Goal: Information Seeking & Learning: Compare options

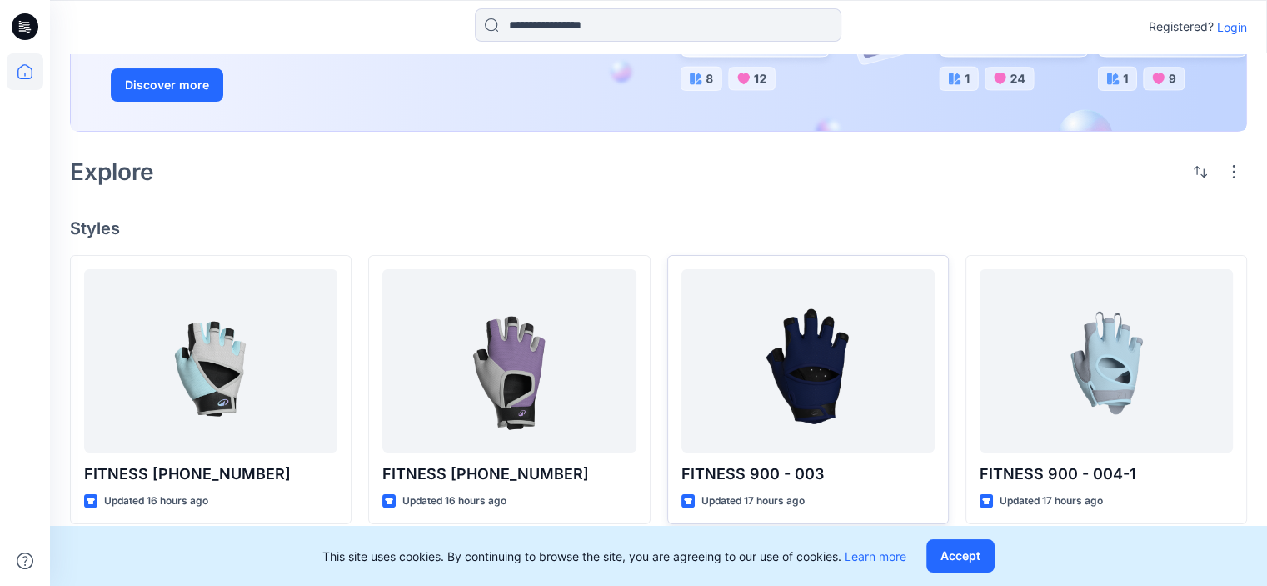
scroll to position [250, 0]
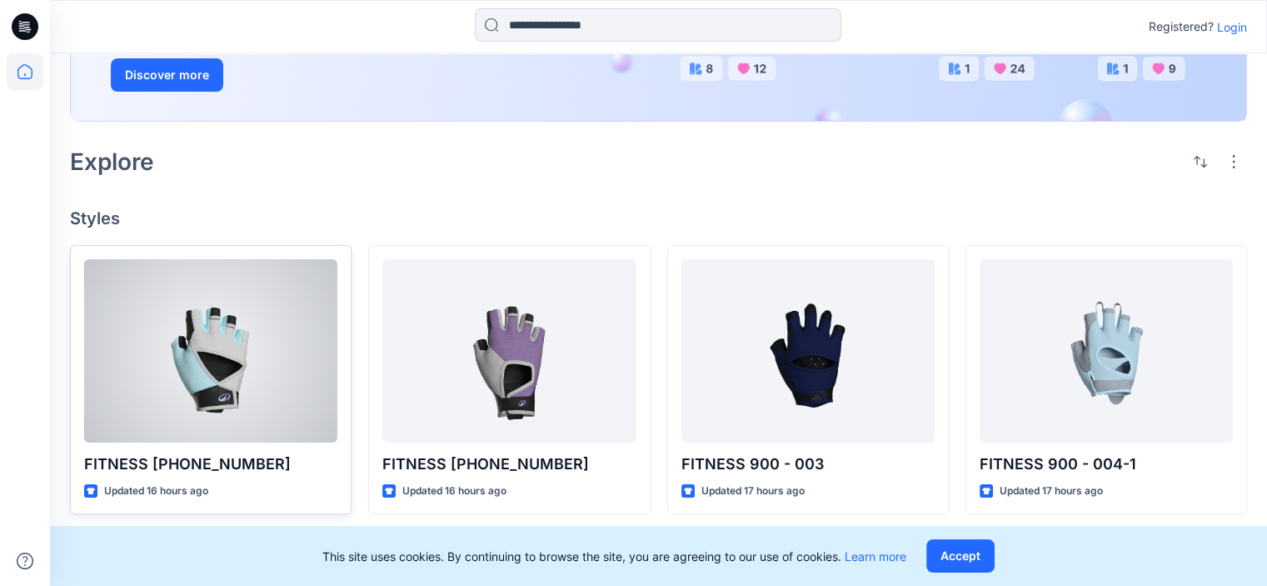
click at [242, 383] on div at bounding box center [210, 350] width 253 height 183
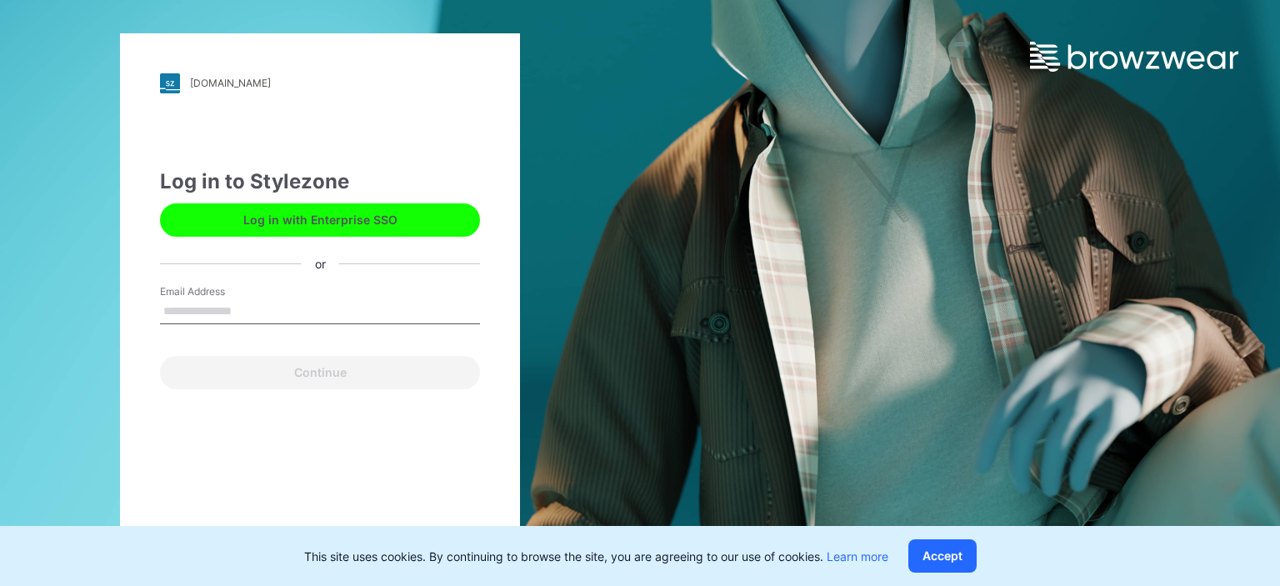
click at [227, 306] on input "Email Address" at bounding box center [320, 311] width 320 height 25
type input "**********"
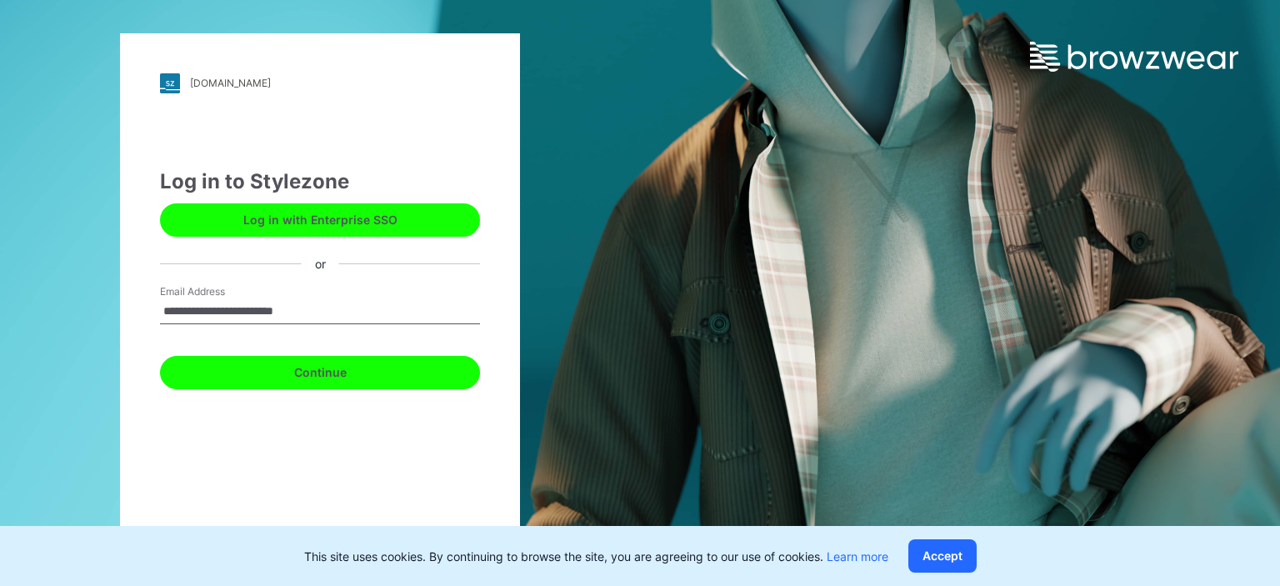
click at [340, 369] on button "Continue" at bounding box center [320, 372] width 320 height 33
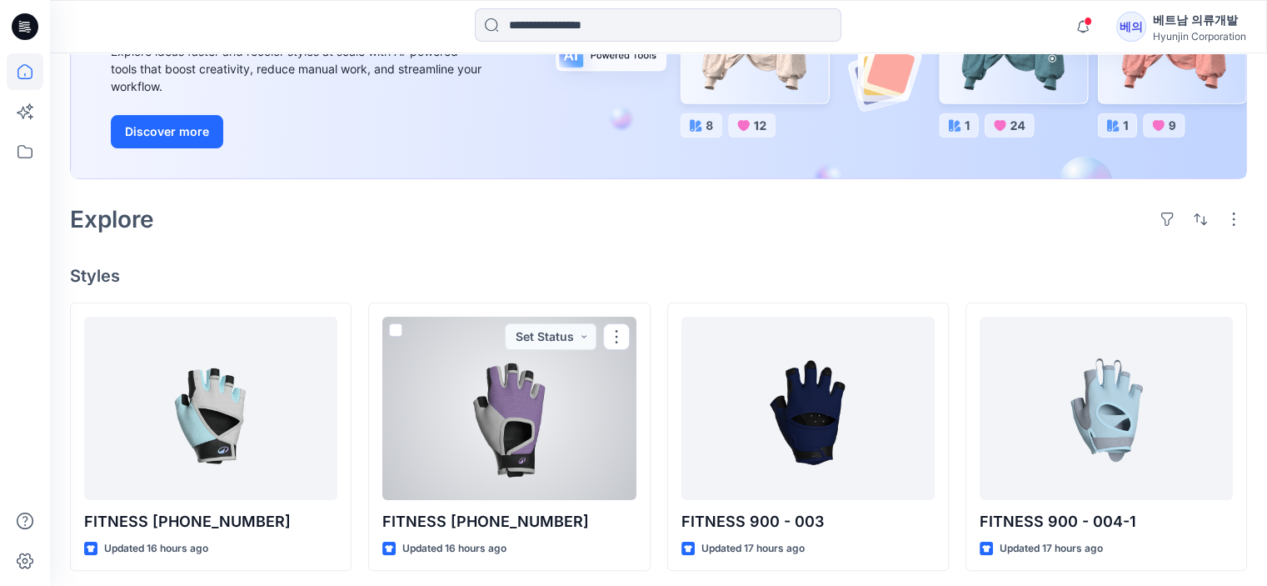
scroll to position [333, 0]
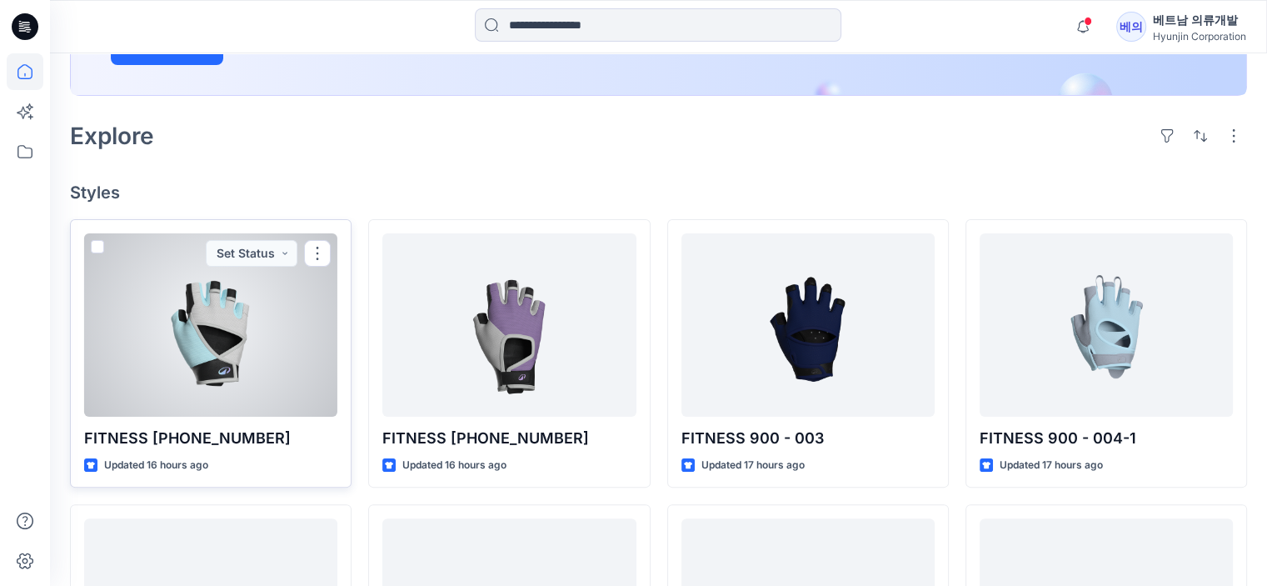
click at [194, 363] on div at bounding box center [210, 324] width 253 height 183
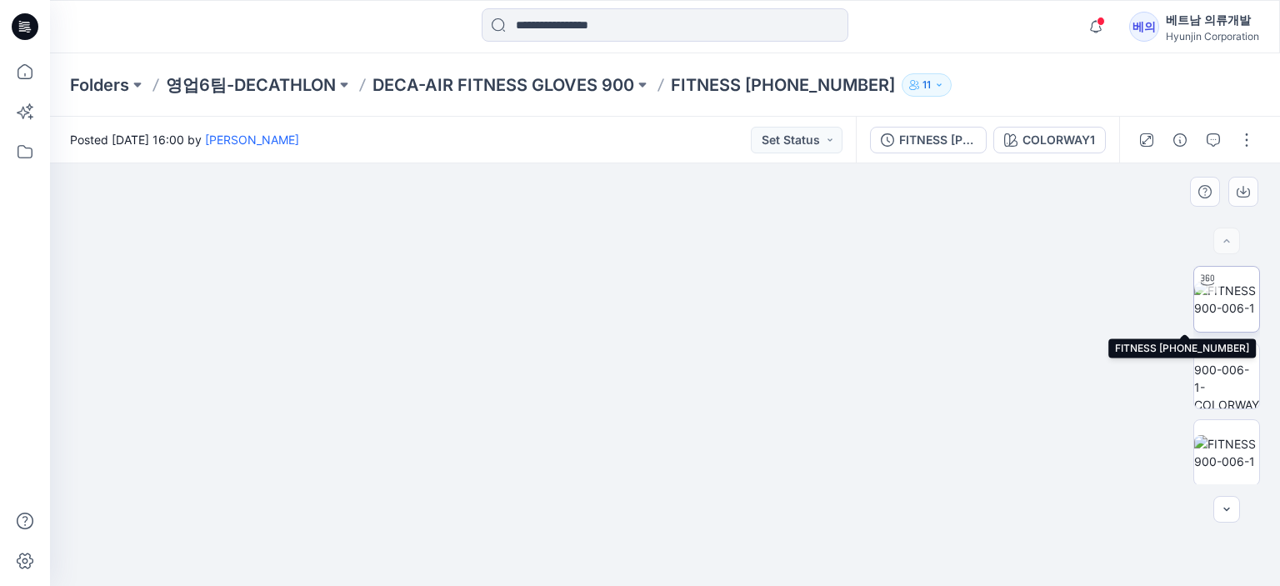
click at [1220, 289] on img at bounding box center [1226, 299] width 65 height 35
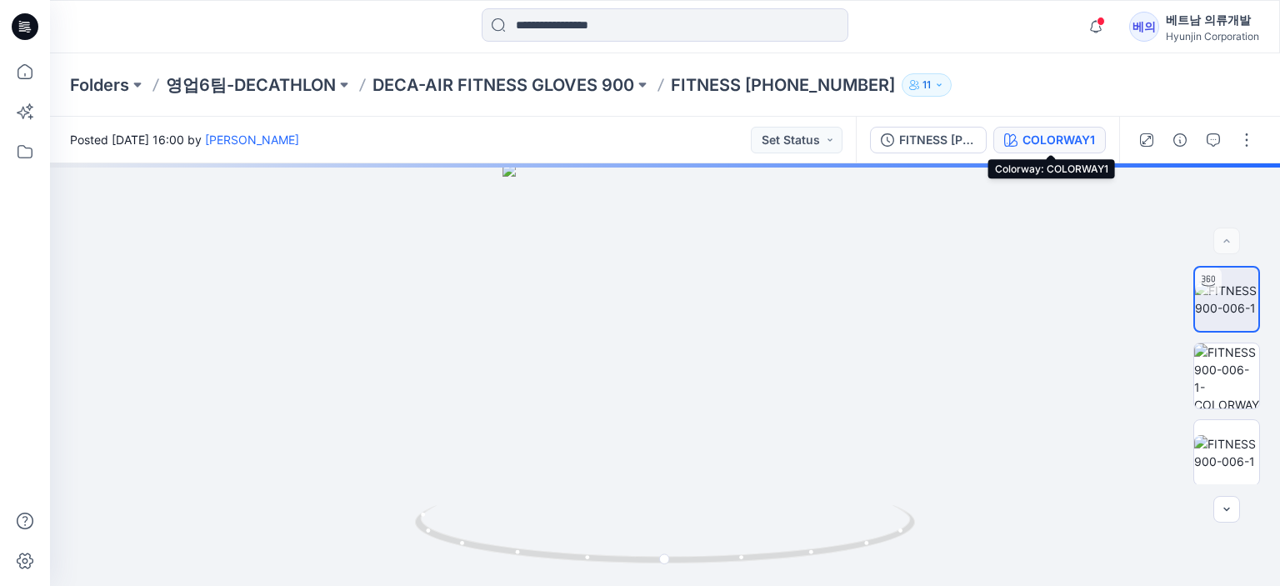
click at [1071, 136] on div "COLORWAY1" at bounding box center [1058, 140] width 72 height 18
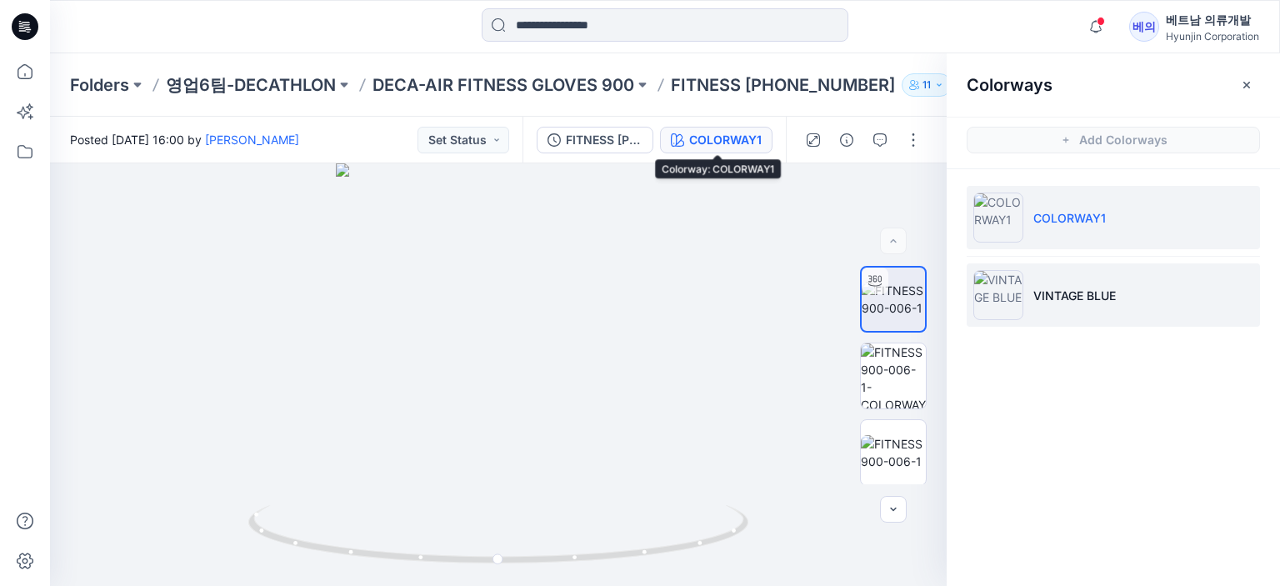
click at [1092, 305] on li "VINTAGE BLUE" at bounding box center [1112, 294] width 293 height 63
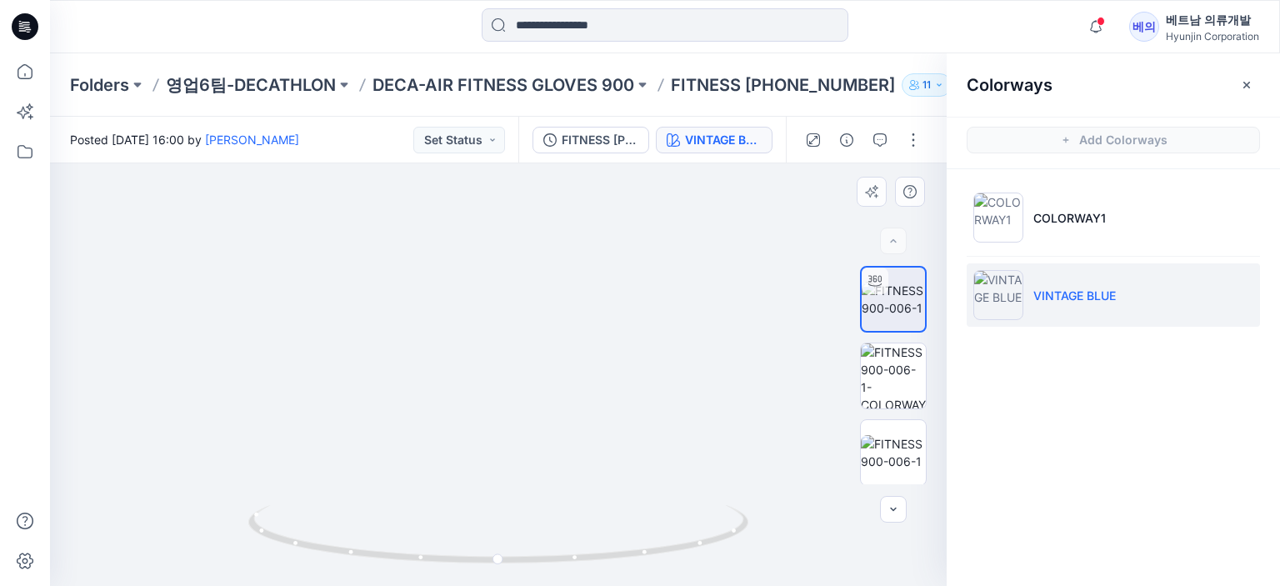
drag, startPoint x: 641, startPoint y: 359, endPoint x: 690, endPoint y: 372, distance: 50.9
click at [690, 372] on img at bounding box center [551, 106] width 1174 height 961
drag, startPoint x: 537, startPoint y: 385, endPoint x: 725, endPoint y: 402, distance: 188.3
click at [725, 402] on div at bounding box center [498, 374] width 896 height 422
drag, startPoint x: 579, startPoint y: 416, endPoint x: 530, endPoint y: 423, distance: 49.7
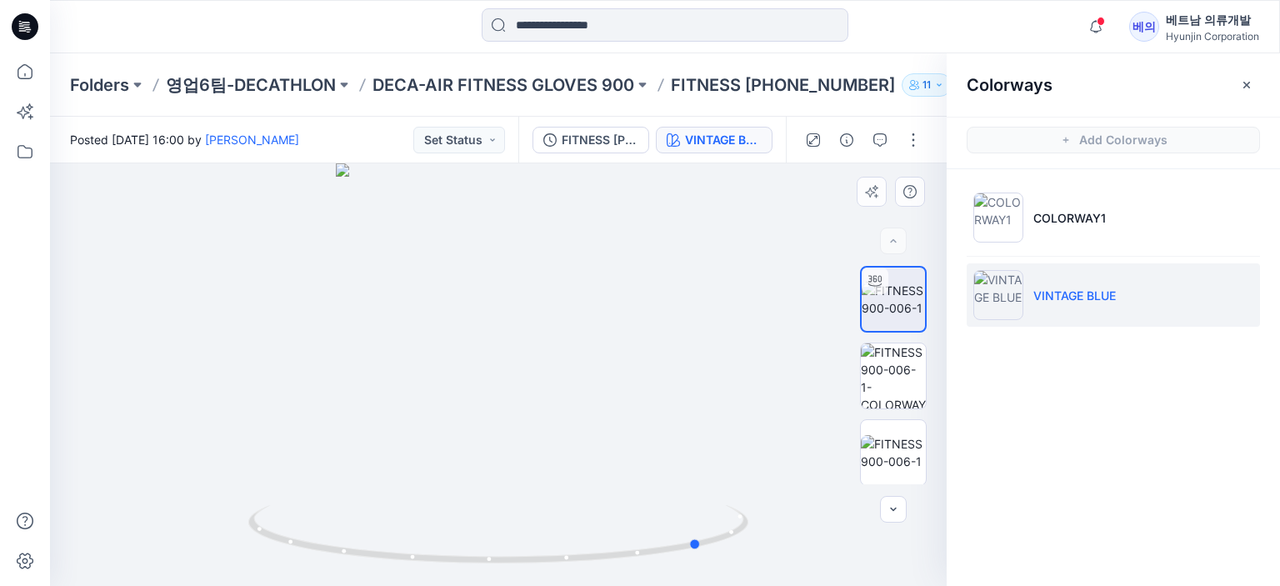
click at [530, 423] on div at bounding box center [498, 374] width 896 height 422
click at [900, 370] on img at bounding box center [893, 375] width 65 height 65
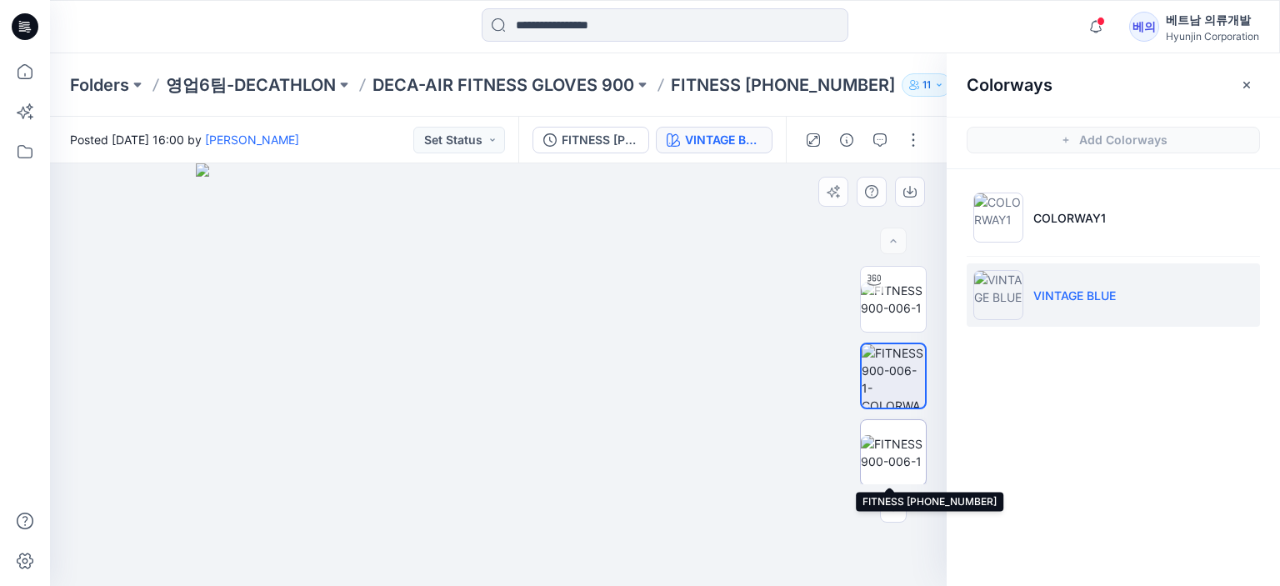
click at [909, 439] on img at bounding box center [893, 452] width 65 height 35
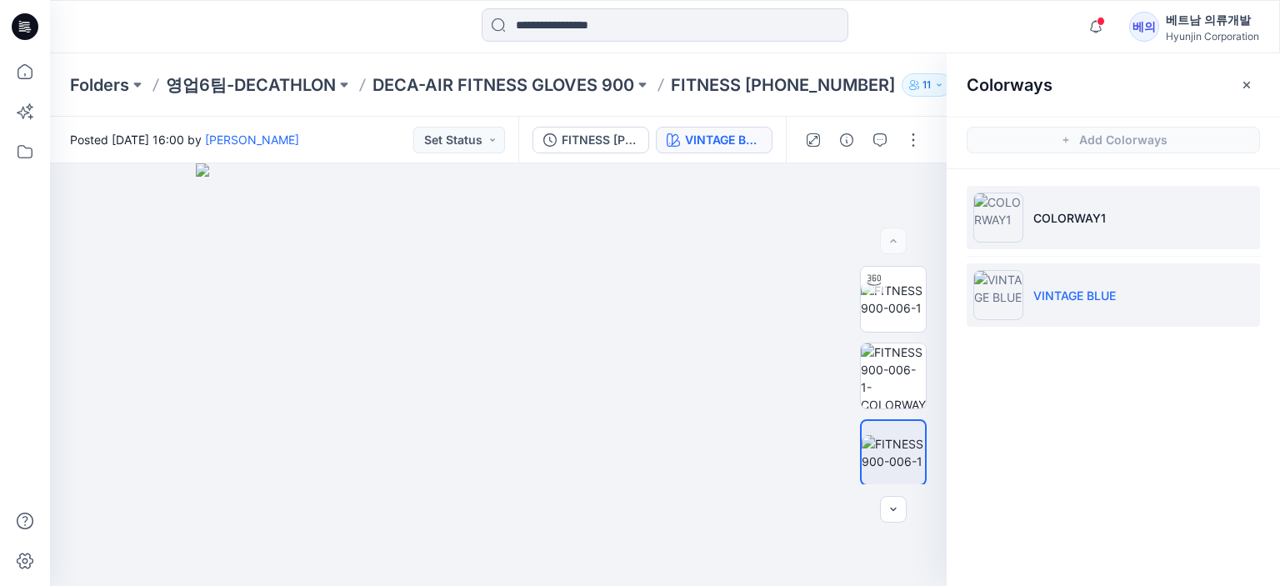
click at [1095, 225] on p "COLORWAY1" at bounding box center [1069, 217] width 72 height 17
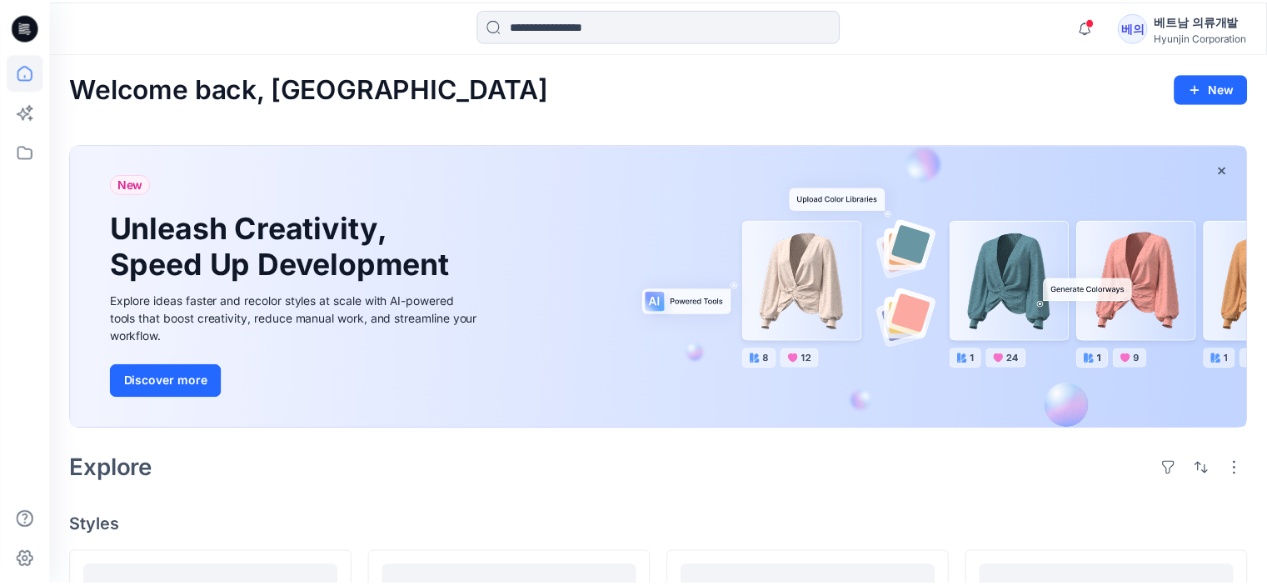
scroll to position [333, 0]
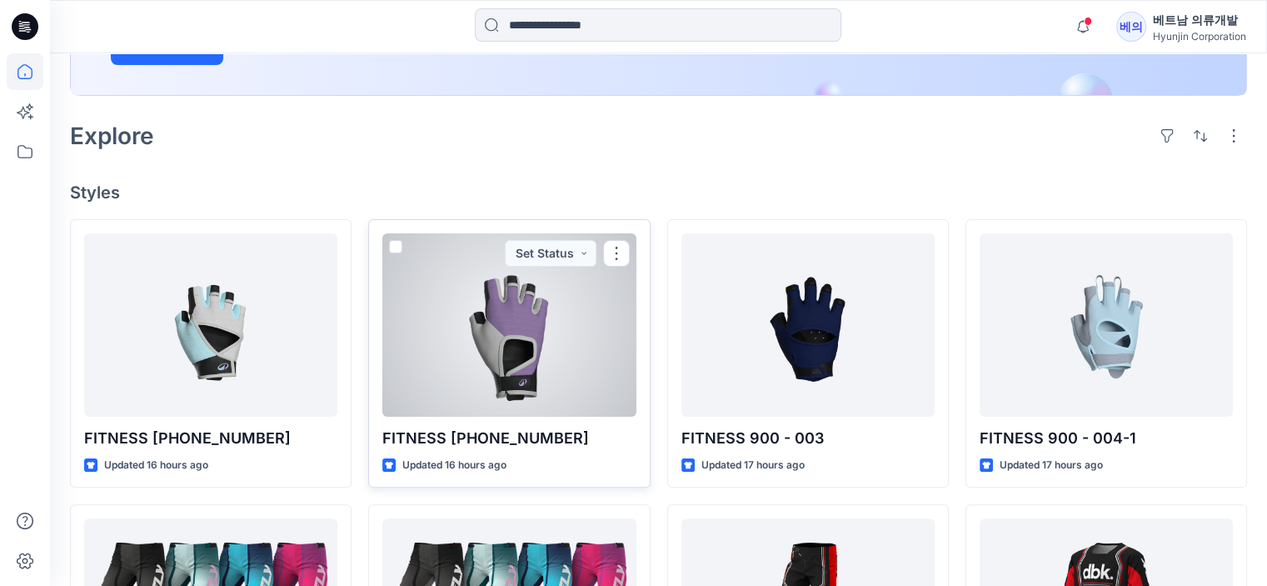
click at [589, 352] on div at bounding box center [508, 324] width 253 height 183
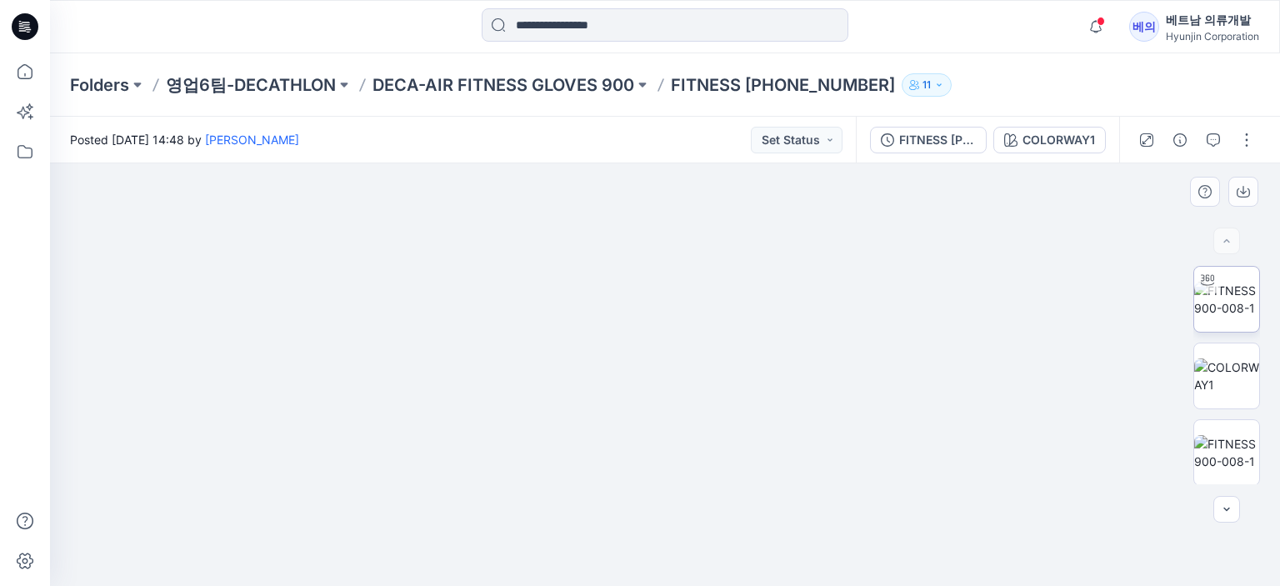
click at [1233, 304] on img at bounding box center [1226, 299] width 65 height 35
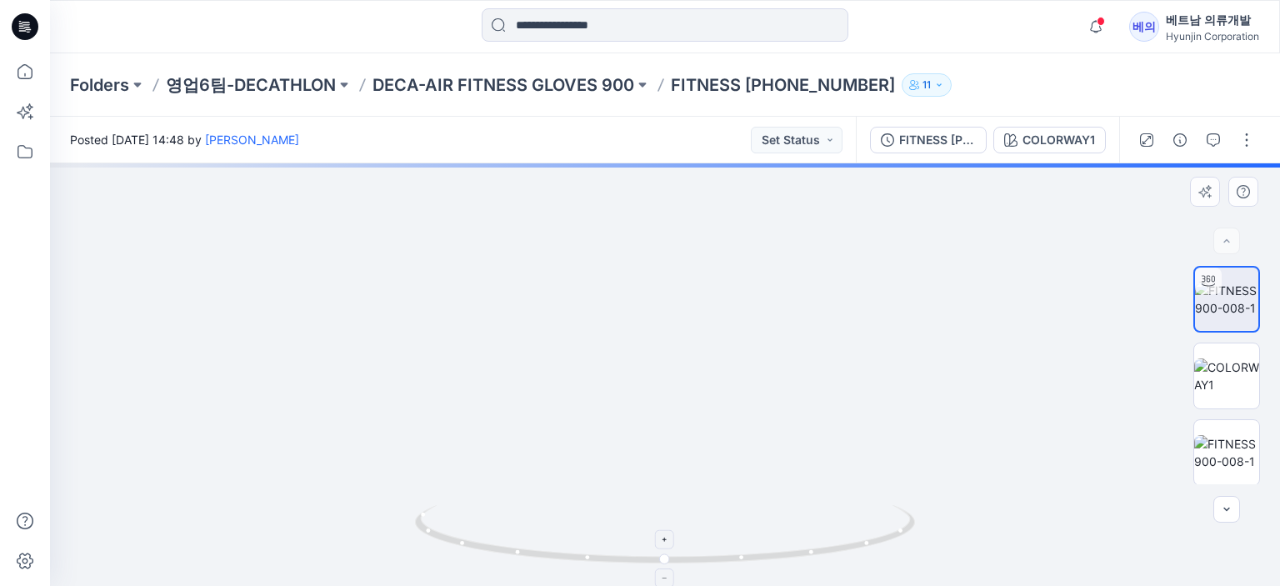
drag, startPoint x: 674, startPoint y: 406, endPoint x: 672, endPoint y: 506, distance: 100.0
click at [672, 506] on div at bounding box center [665, 374] width 1230 height 422
drag, startPoint x: 722, startPoint y: 402, endPoint x: 726, endPoint y: 497, distance: 95.0
click at [726, 497] on img at bounding box center [665, 271] width 929 height 627
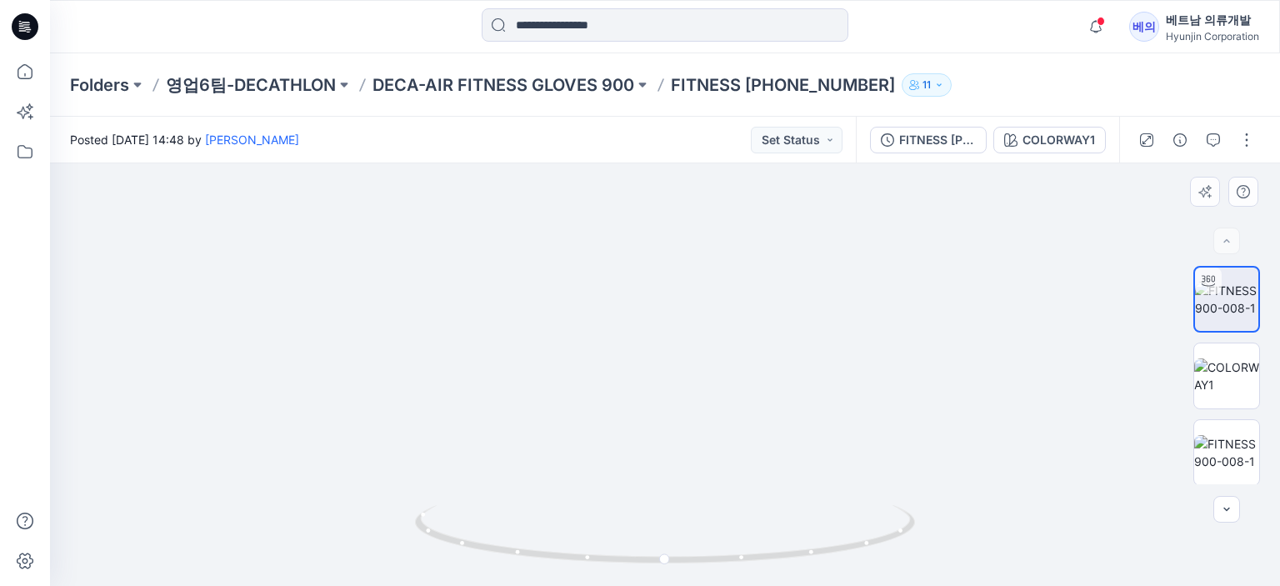
drag, startPoint x: 514, startPoint y: 388, endPoint x: 564, endPoint y: 412, distance: 55.5
click at [564, 412] on img at bounding box center [675, 239] width 1250 height 692
drag, startPoint x: 688, startPoint y: 385, endPoint x: 989, endPoint y: 410, distance: 301.8
click at [989, 410] on div at bounding box center [665, 374] width 1230 height 422
drag, startPoint x: 872, startPoint y: 414, endPoint x: 831, endPoint y: 419, distance: 41.1
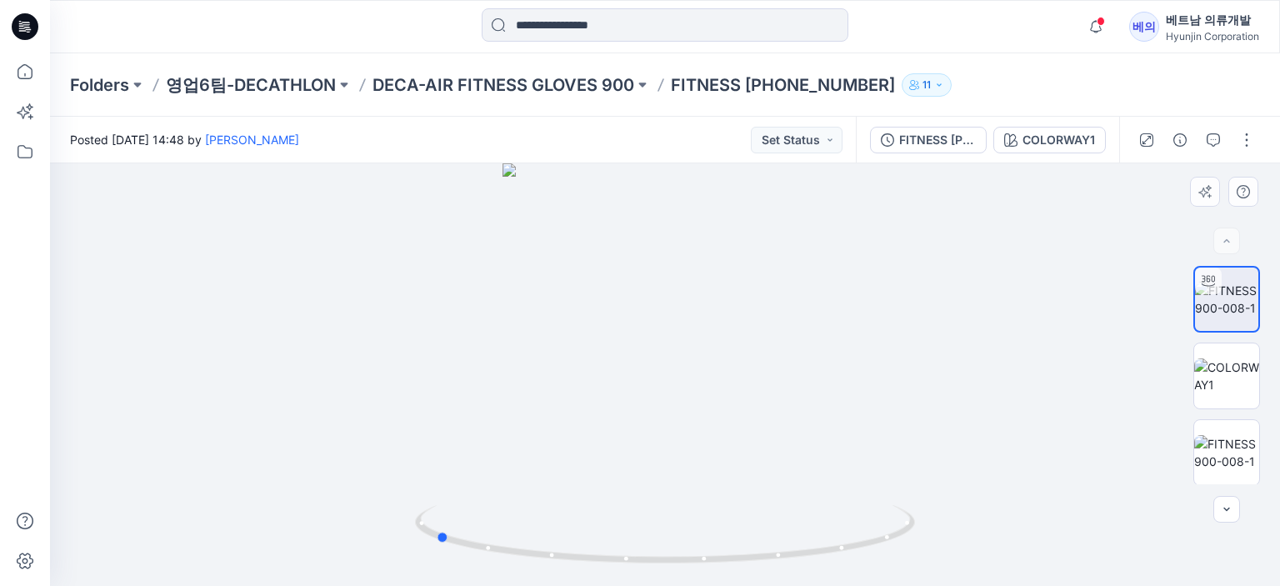
click at [848, 419] on div at bounding box center [665, 374] width 1230 height 422
drag, startPoint x: 686, startPoint y: 356, endPoint x: 732, endPoint y: 491, distance: 142.8
click at [732, 491] on img at bounding box center [675, 142] width 1250 height 890
drag, startPoint x: 719, startPoint y: 396, endPoint x: 732, endPoint y: 492, distance: 96.7
click at [732, 492] on img at bounding box center [675, 189] width 1250 height 793
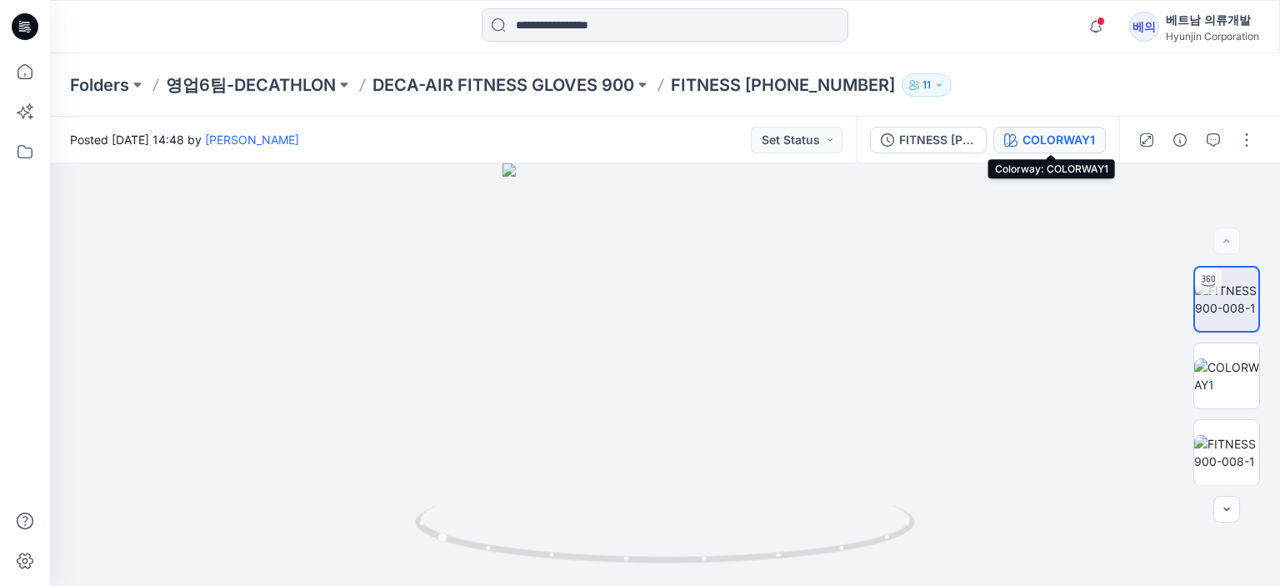
click at [1068, 144] on div "COLORWAY1" at bounding box center [1058, 140] width 72 height 18
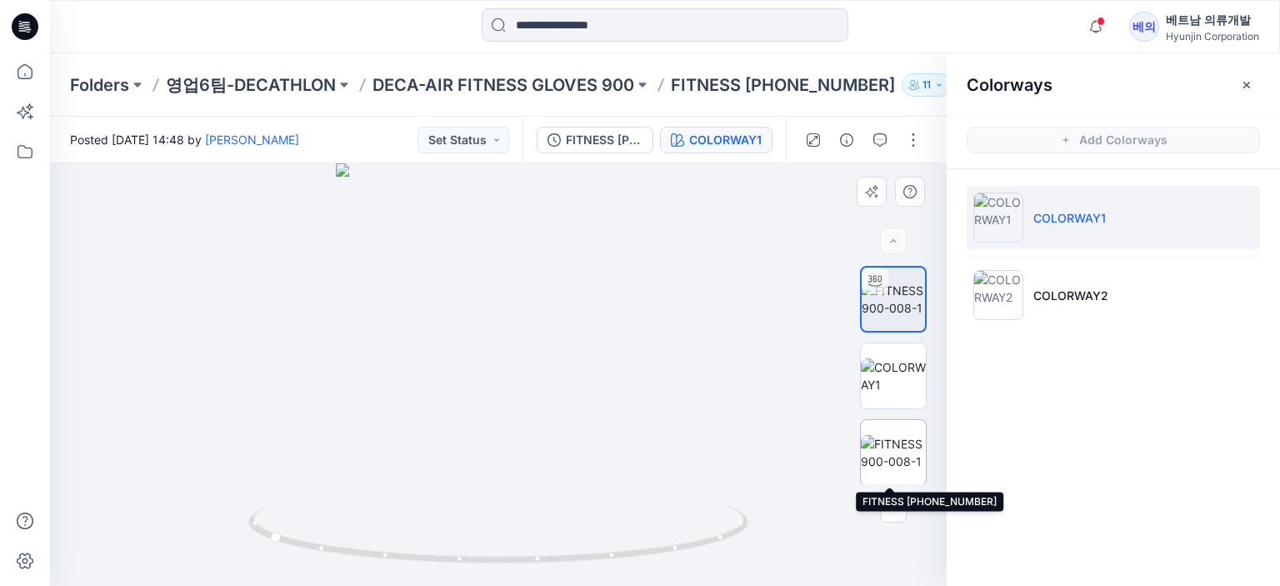
click at [887, 446] on img at bounding box center [893, 452] width 65 height 35
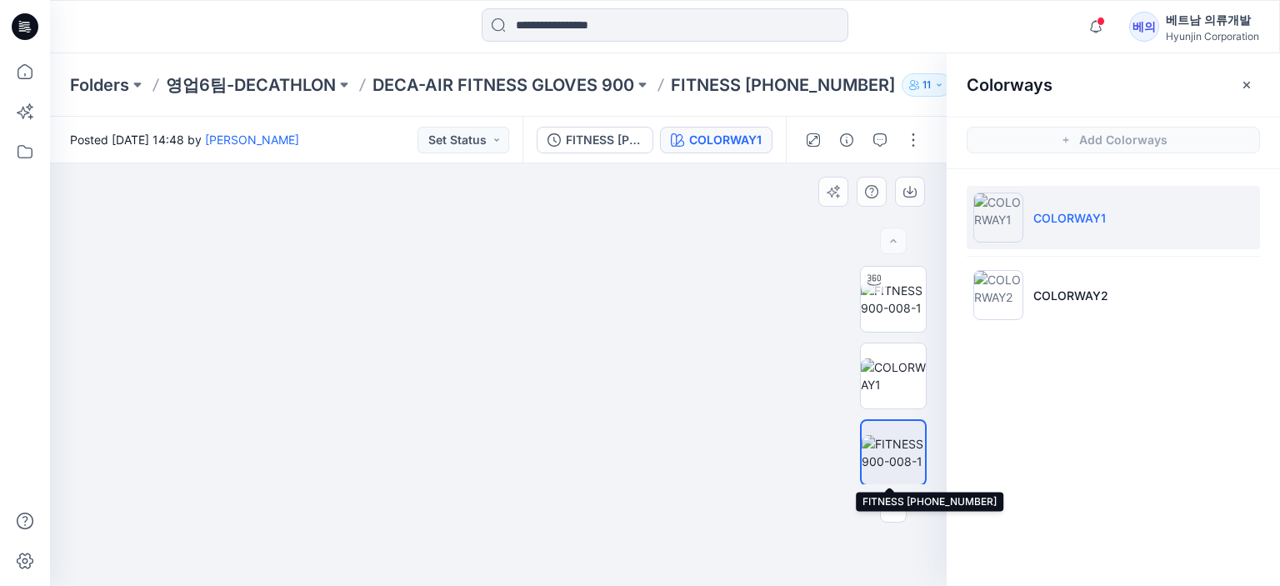
click at [917, 451] on img at bounding box center [892, 452] width 63 height 35
click at [903, 453] on img at bounding box center [892, 452] width 63 height 35
click at [885, 453] on img at bounding box center [892, 452] width 63 height 35
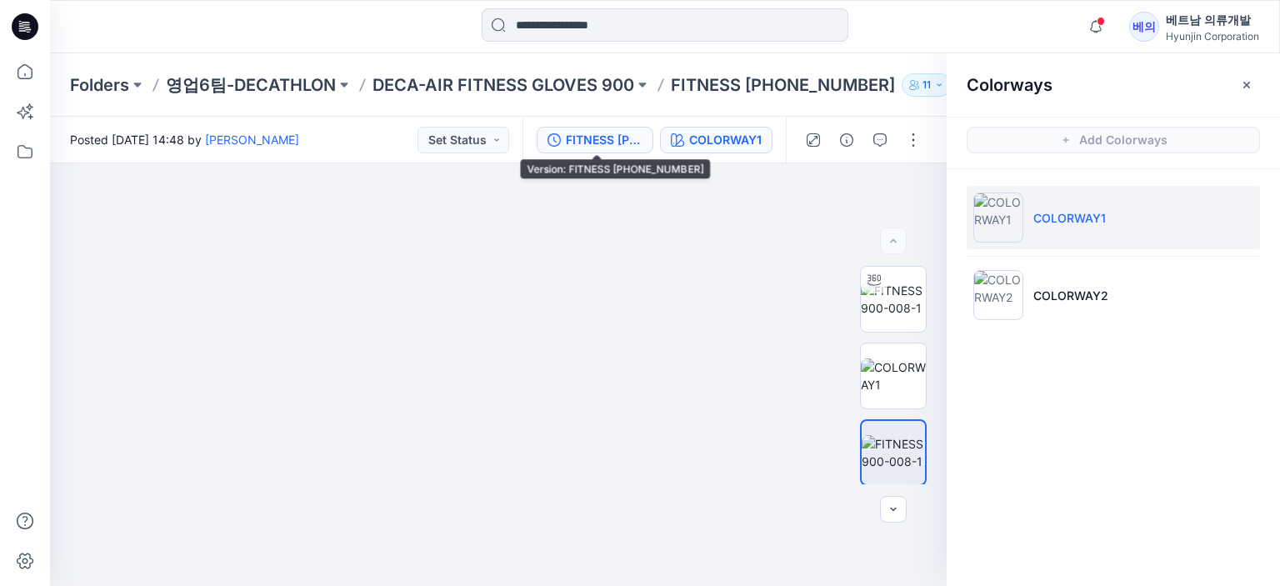
click at [605, 142] on div "FITNESS [PHONE_NUMBER]" at bounding box center [604, 140] width 77 height 18
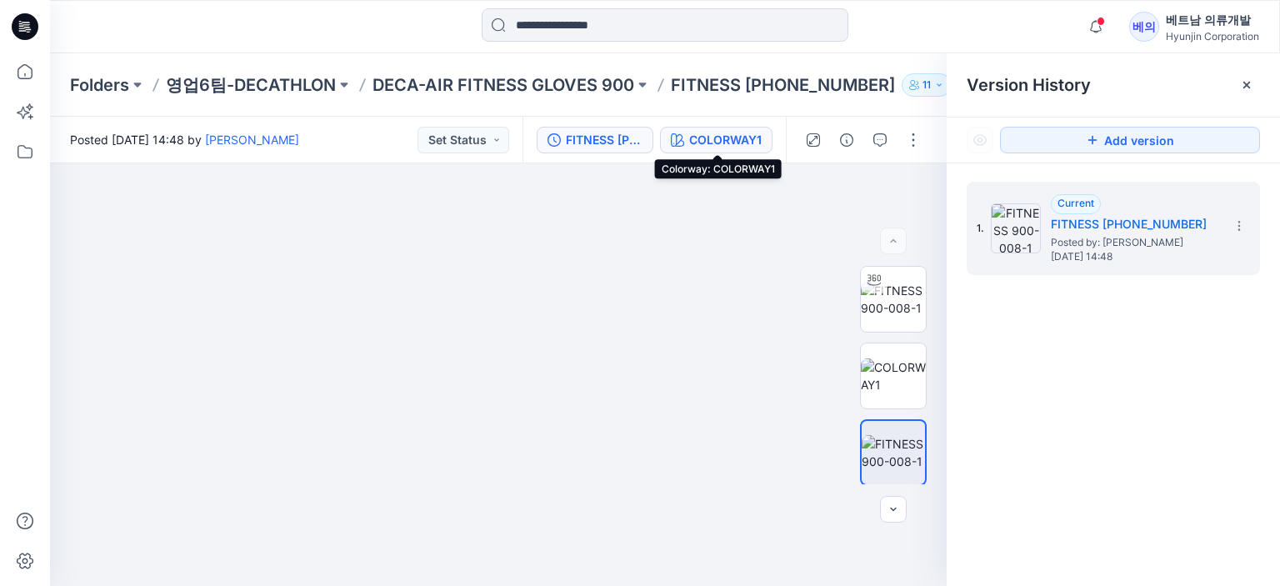
click at [704, 136] on div "COLORWAY1" at bounding box center [725, 140] width 72 height 18
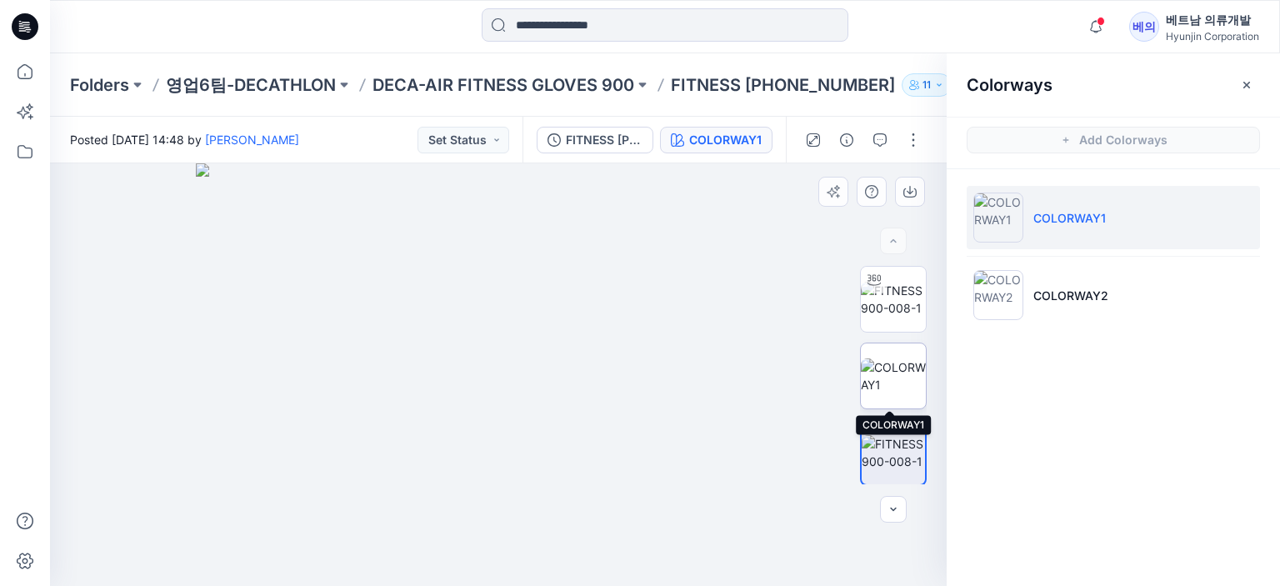
click at [902, 370] on img at bounding box center [893, 375] width 65 height 35
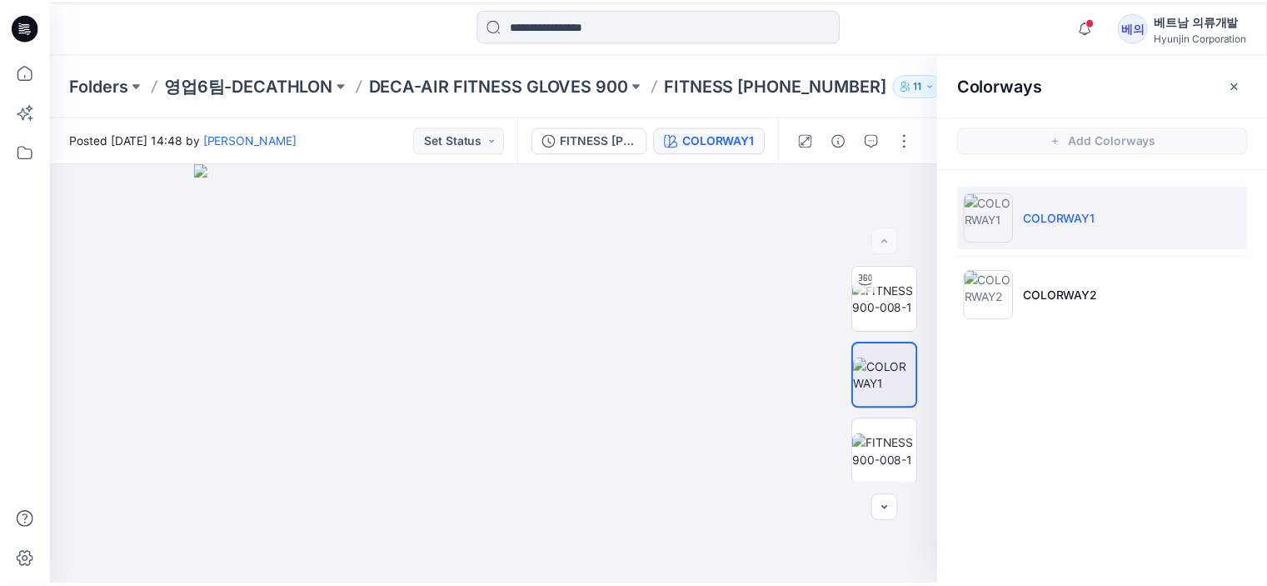
scroll to position [333, 0]
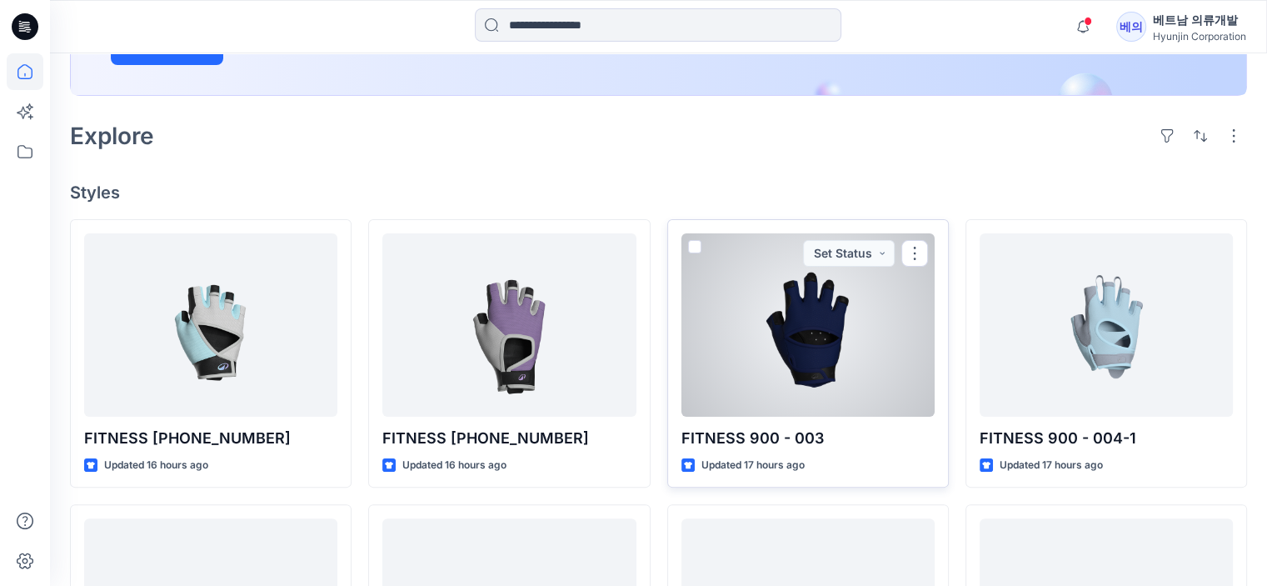
click at [868, 356] on div at bounding box center [807, 324] width 253 height 183
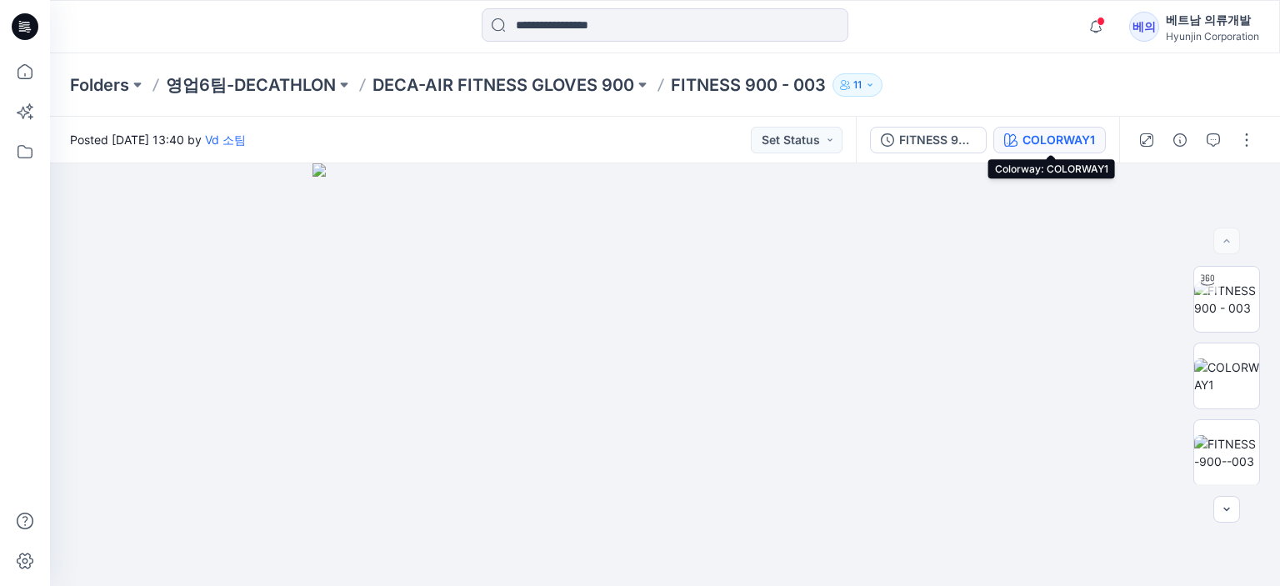
click at [1070, 139] on div "COLORWAY1" at bounding box center [1058, 140] width 72 height 18
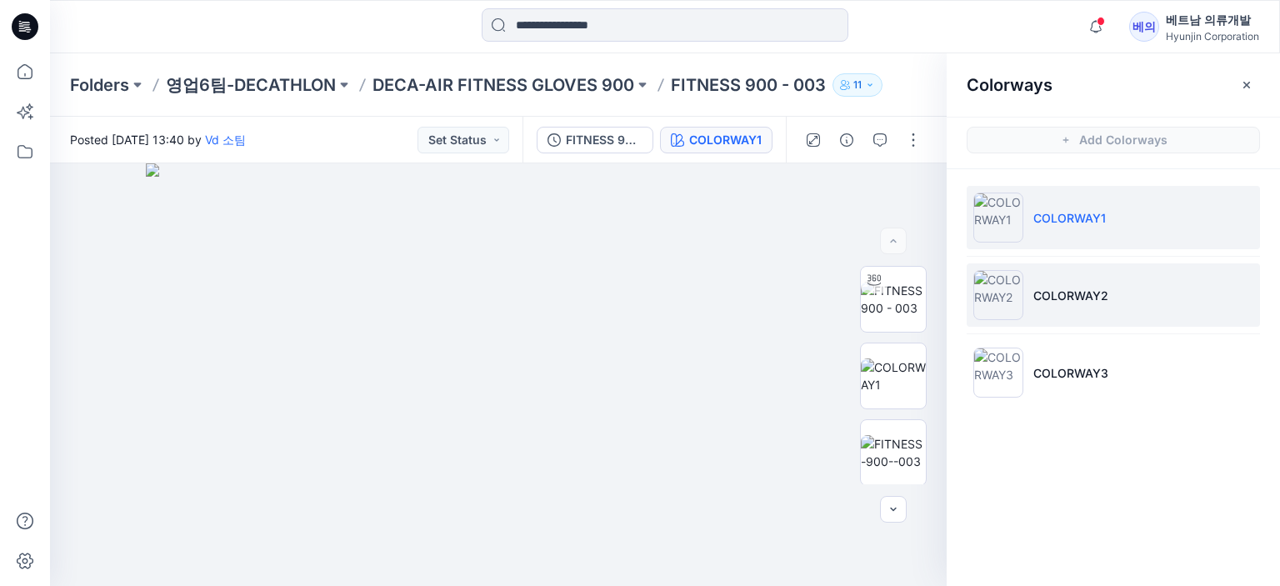
click at [1076, 302] on p "COLORWAY2" at bounding box center [1070, 295] width 75 height 17
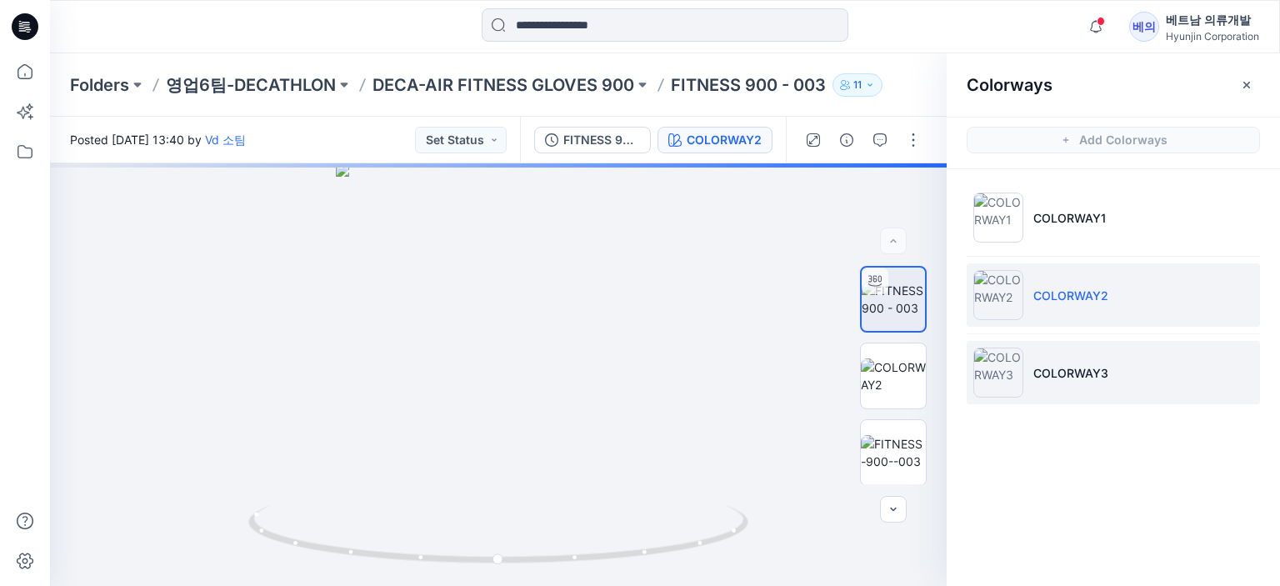
click at [1116, 380] on li "COLORWAY3" at bounding box center [1112, 372] width 293 height 63
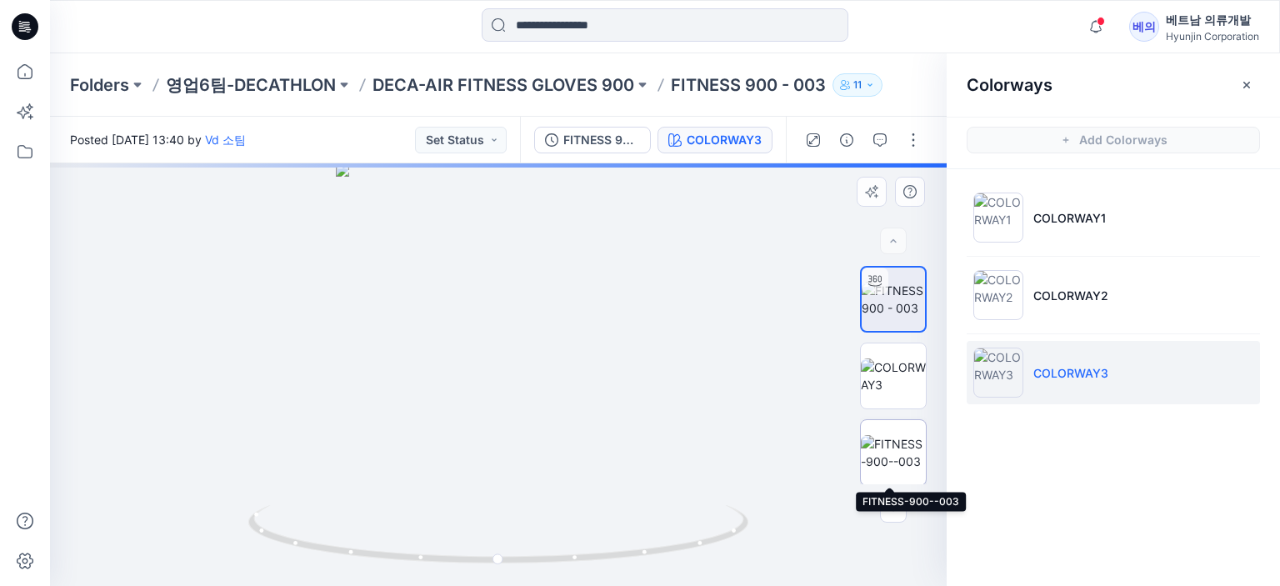
click at [894, 446] on img at bounding box center [893, 452] width 65 height 35
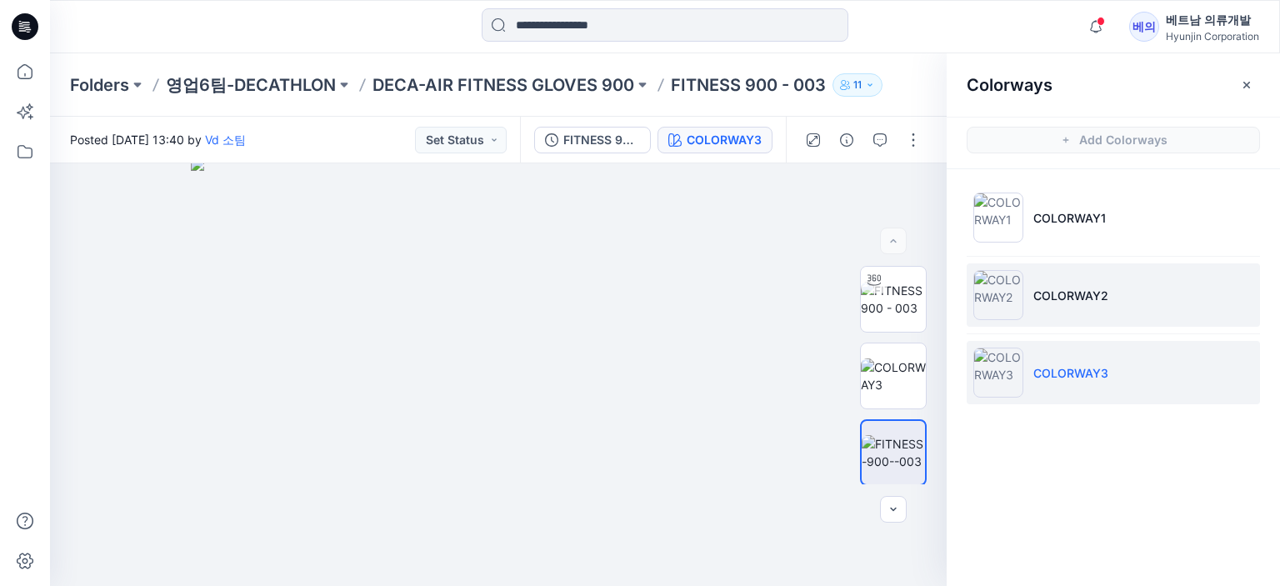
click at [996, 287] on img at bounding box center [998, 295] width 50 height 50
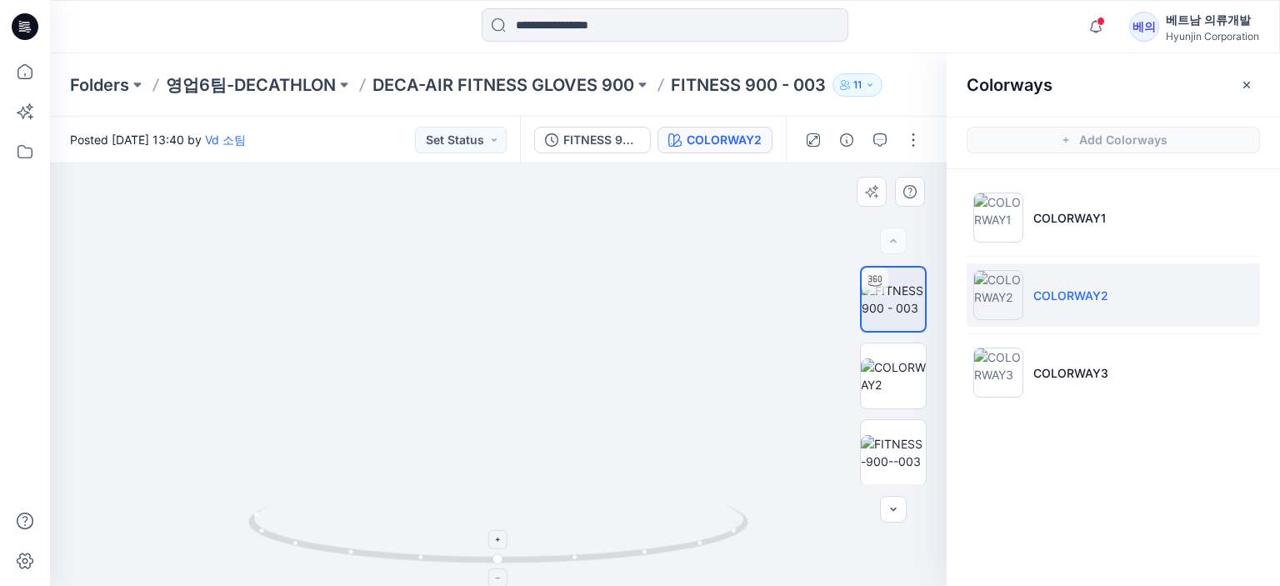
drag, startPoint x: 670, startPoint y: 447, endPoint x: 681, endPoint y: 540, distance: 93.2
click at [681, 540] on div at bounding box center [498, 374] width 896 height 422
click at [876, 196] on icon "button" at bounding box center [876, 195] width 4 height 4
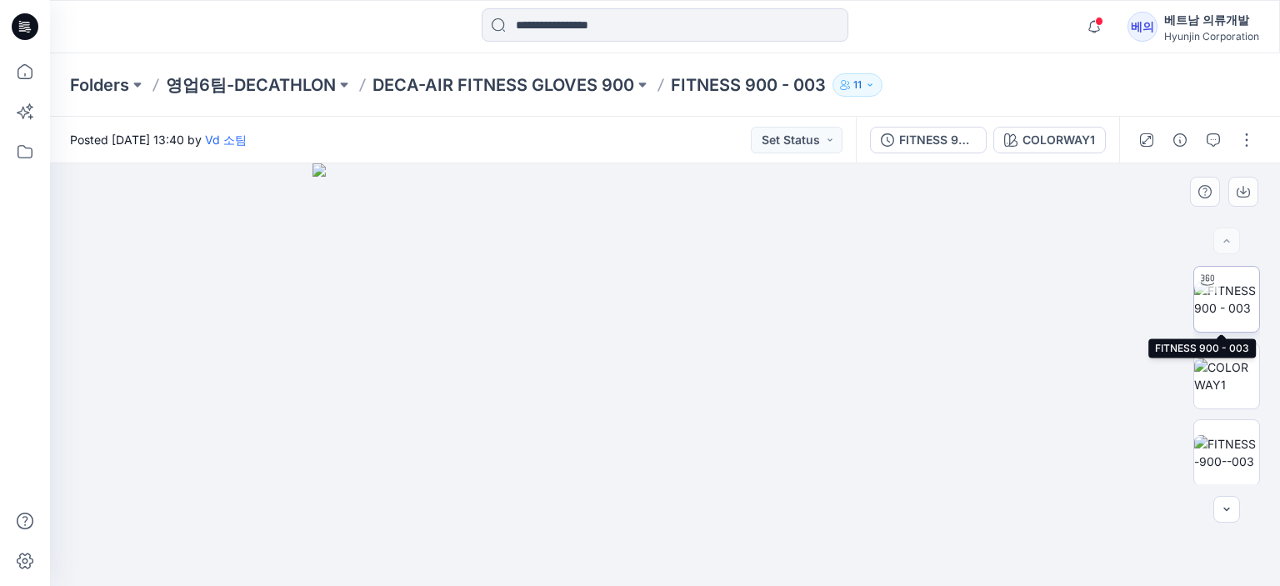
click at [1226, 303] on img at bounding box center [1226, 299] width 65 height 35
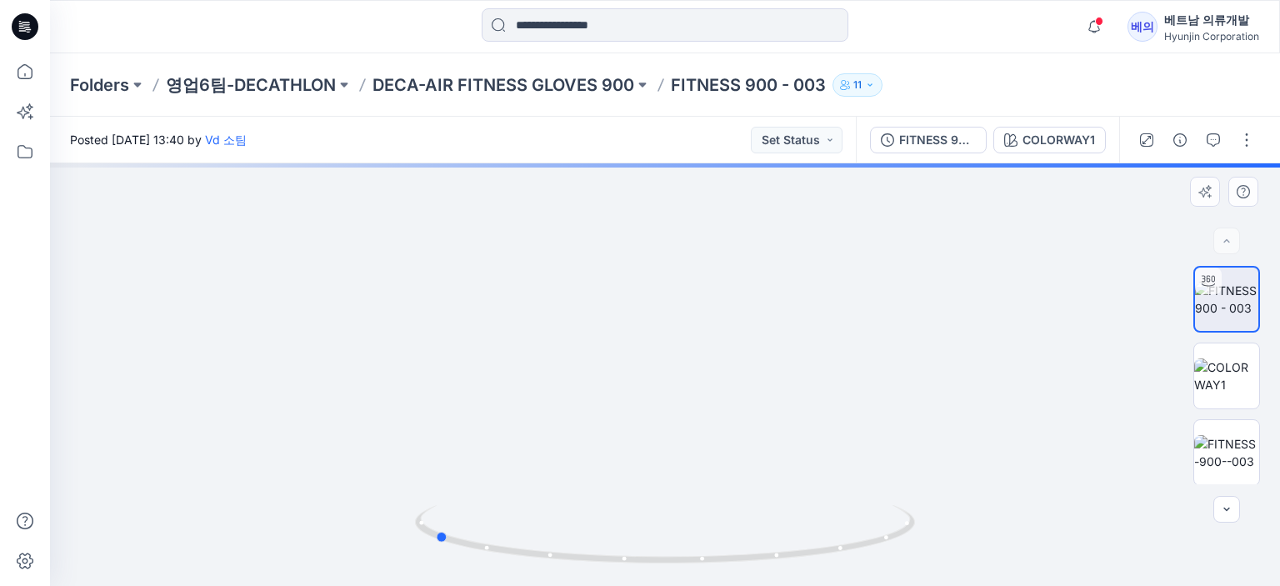
drag, startPoint x: 757, startPoint y: 364, endPoint x: 525, endPoint y: 377, distance: 232.8
click at [525, 377] on div at bounding box center [665, 374] width 1230 height 422
drag, startPoint x: 703, startPoint y: 334, endPoint x: 703, endPoint y: 437, distance: 102.5
click at [703, 437] on img at bounding box center [664, 254] width 853 height 664
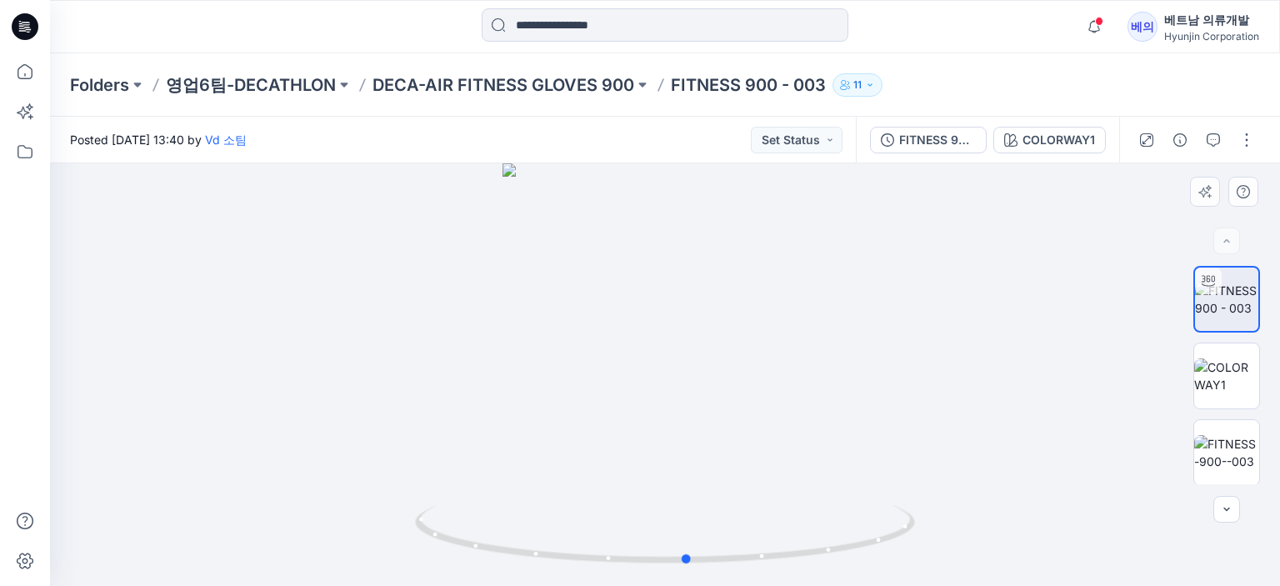
drag, startPoint x: 713, startPoint y: 439, endPoint x: 968, endPoint y: 454, distance: 255.4
click at [968, 454] on div at bounding box center [665, 374] width 1230 height 422
click at [1194, 449] on img at bounding box center [1226, 452] width 65 height 35
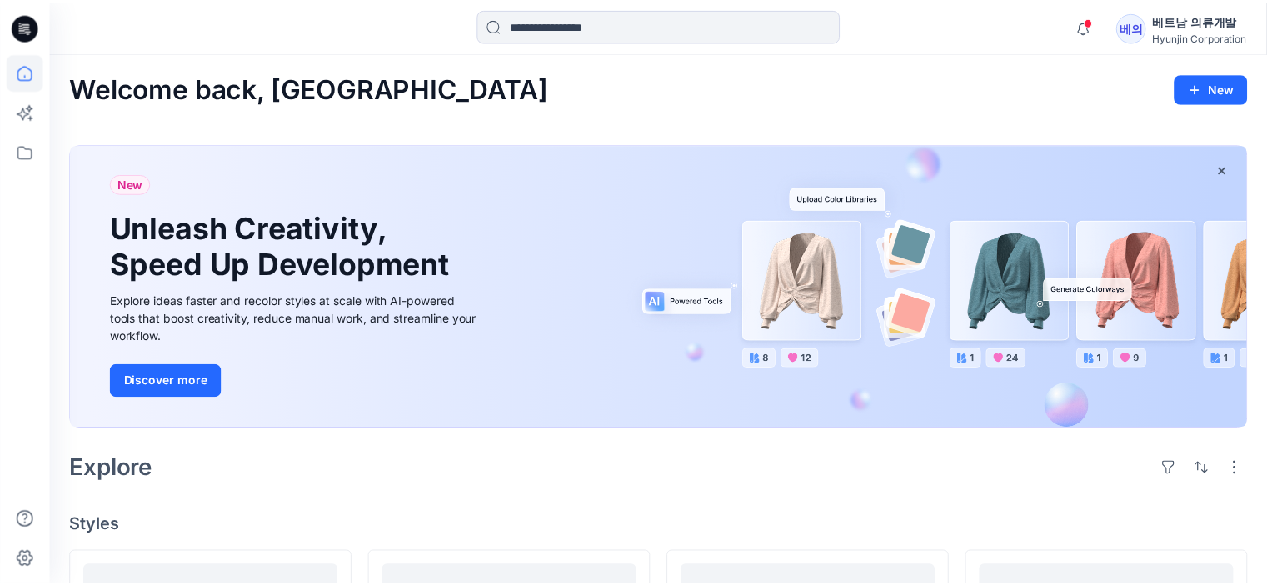
scroll to position [333, 0]
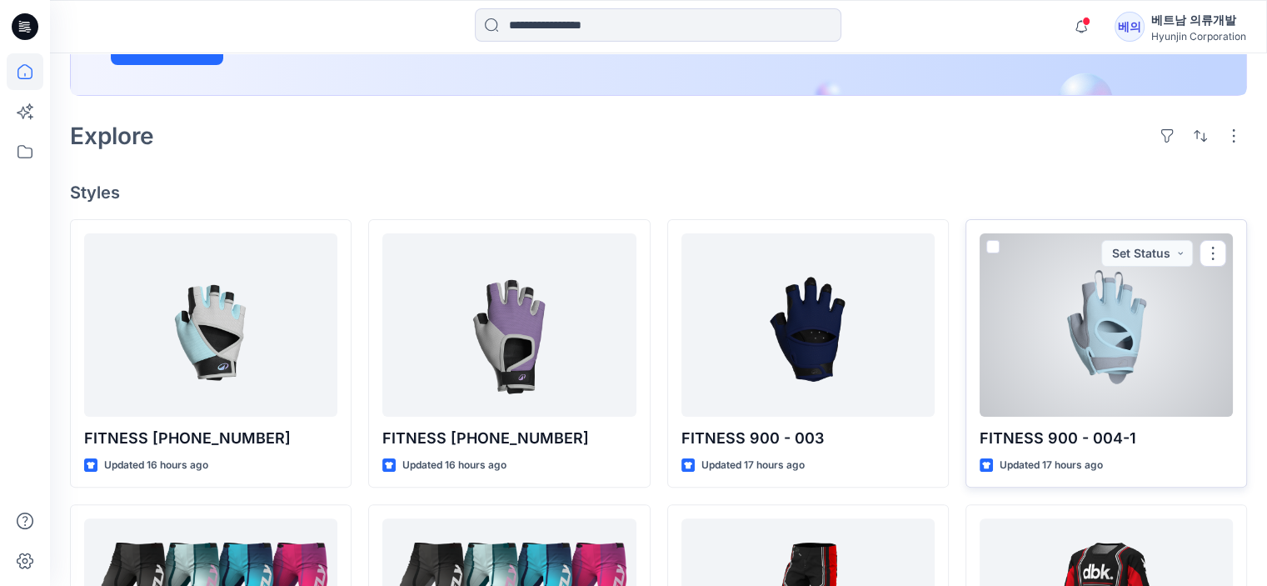
click at [1125, 345] on div at bounding box center [1106, 324] width 253 height 183
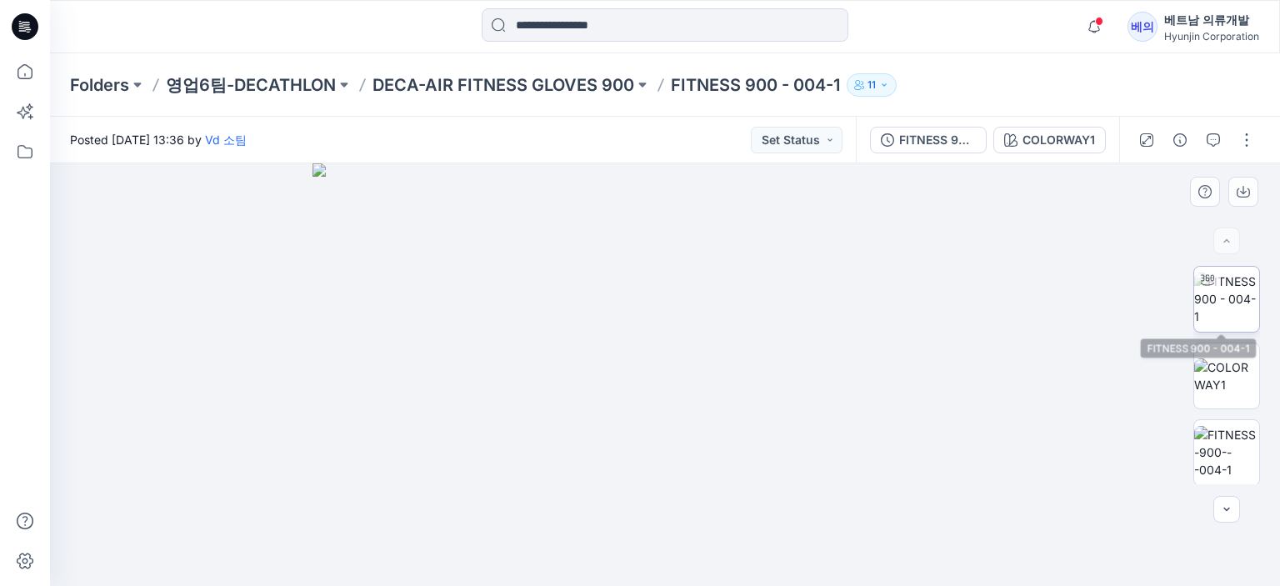
click at [1212, 291] on div at bounding box center [1207, 280] width 27 height 27
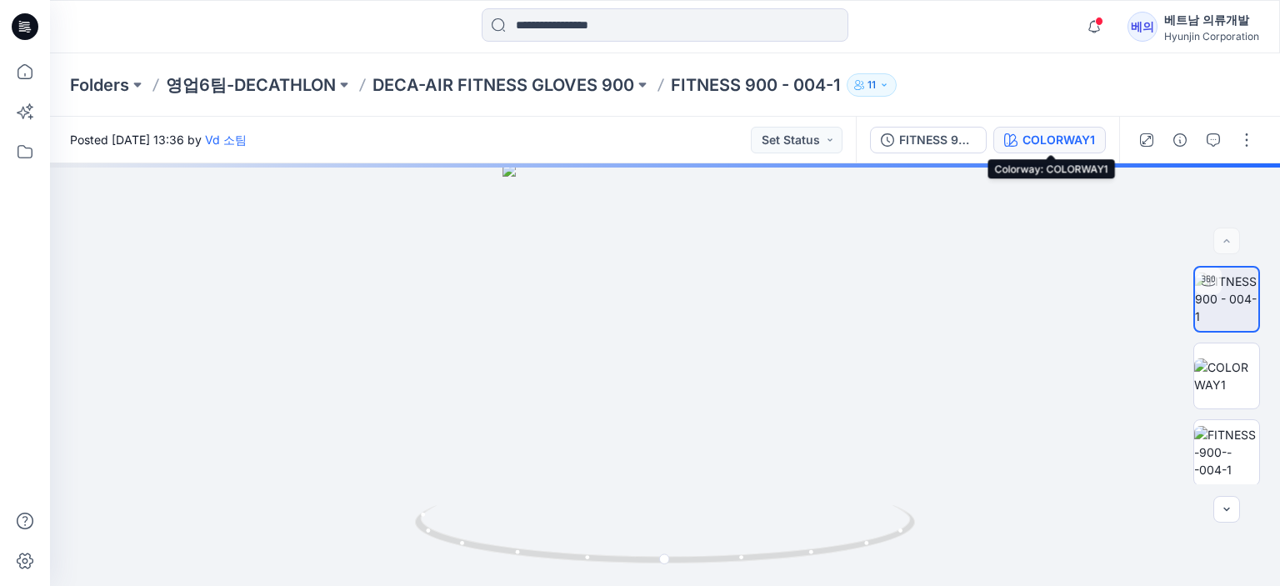
click at [1078, 146] on div "COLORWAY1" at bounding box center [1058, 140] width 72 height 18
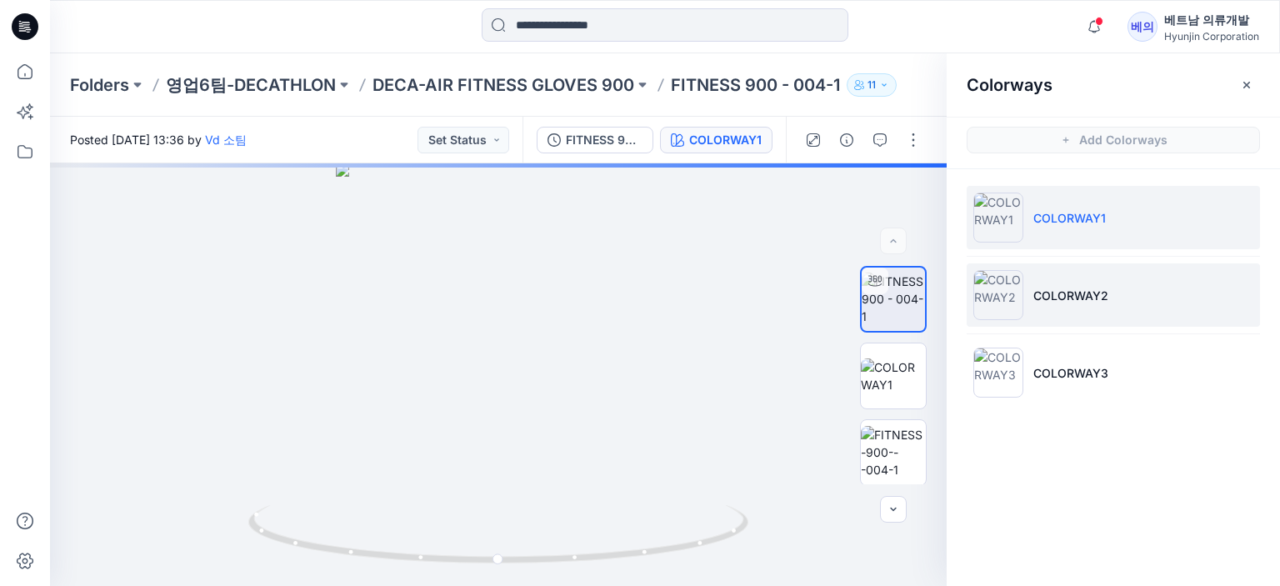
click at [1054, 288] on p "COLORWAY2" at bounding box center [1070, 295] width 75 height 17
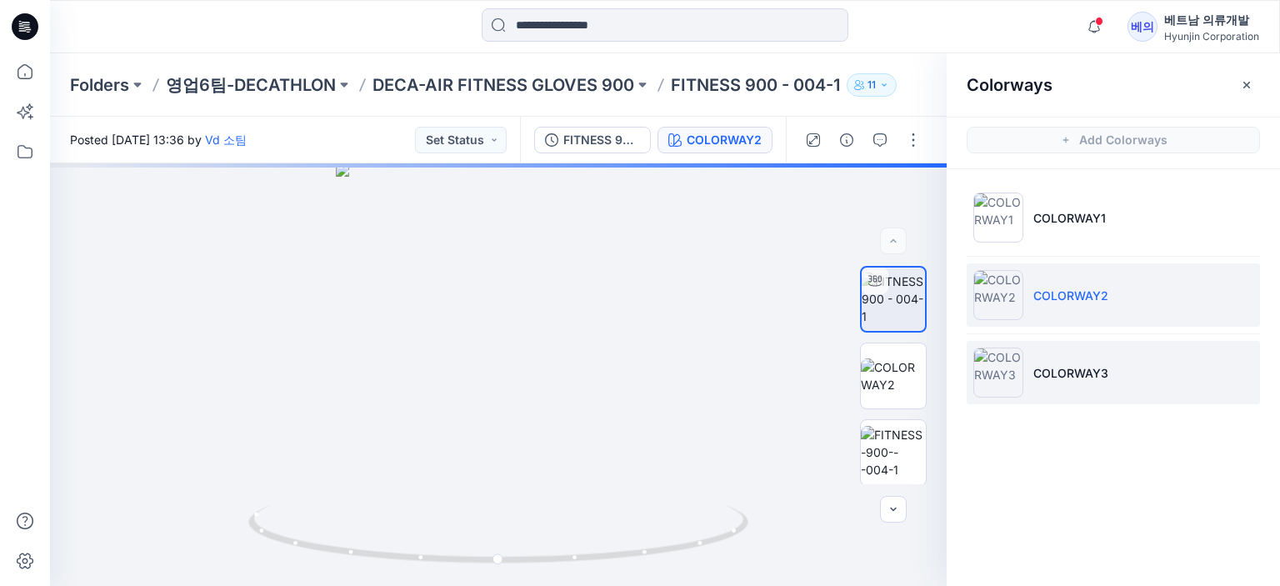
click at [1060, 365] on p "COLORWAY3" at bounding box center [1070, 372] width 75 height 17
click at [1112, 284] on li "COLORWAY2" at bounding box center [1112, 294] width 293 height 63
click at [1100, 376] on p "COLORWAY3" at bounding box center [1070, 372] width 75 height 17
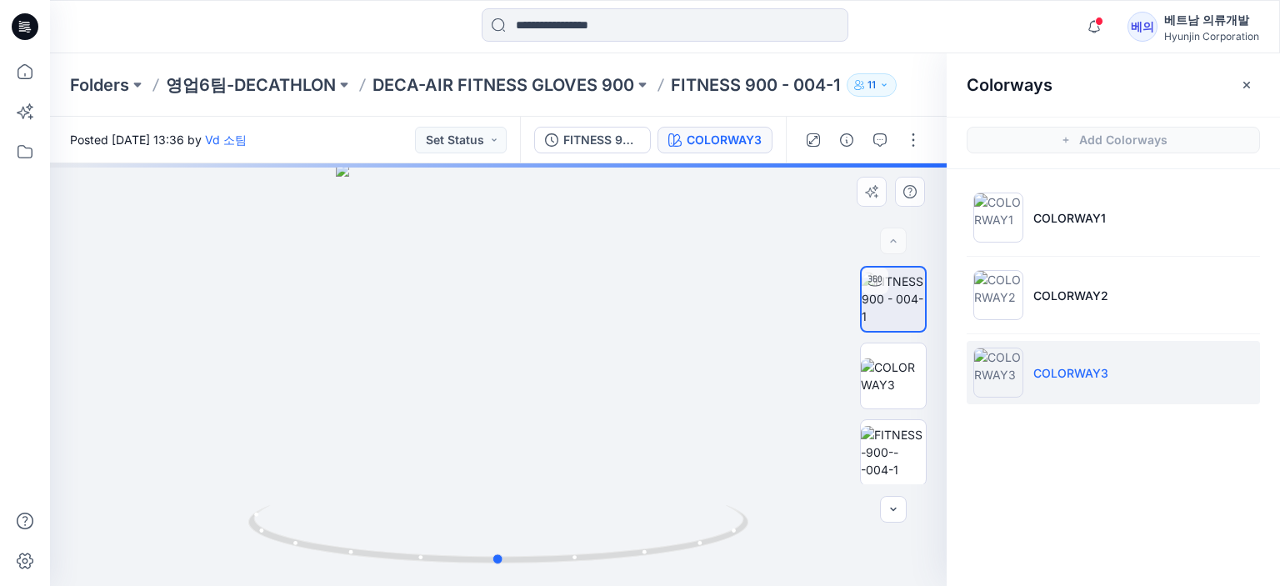
drag, startPoint x: 537, startPoint y: 356, endPoint x: 547, endPoint y: 353, distance: 11.1
click at [537, 356] on div at bounding box center [498, 374] width 896 height 422
drag, startPoint x: 488, startPoint y: 289, endPoint x: 711, endPoint y: 328, distance: 226.7
click at [711, 328] on div at bounding box center [498, 374] width 896 height 422
drag, startPoint x: 567, startPoint y: 336, endPoint x: 623, endPoint y: 342, distance: 57.0
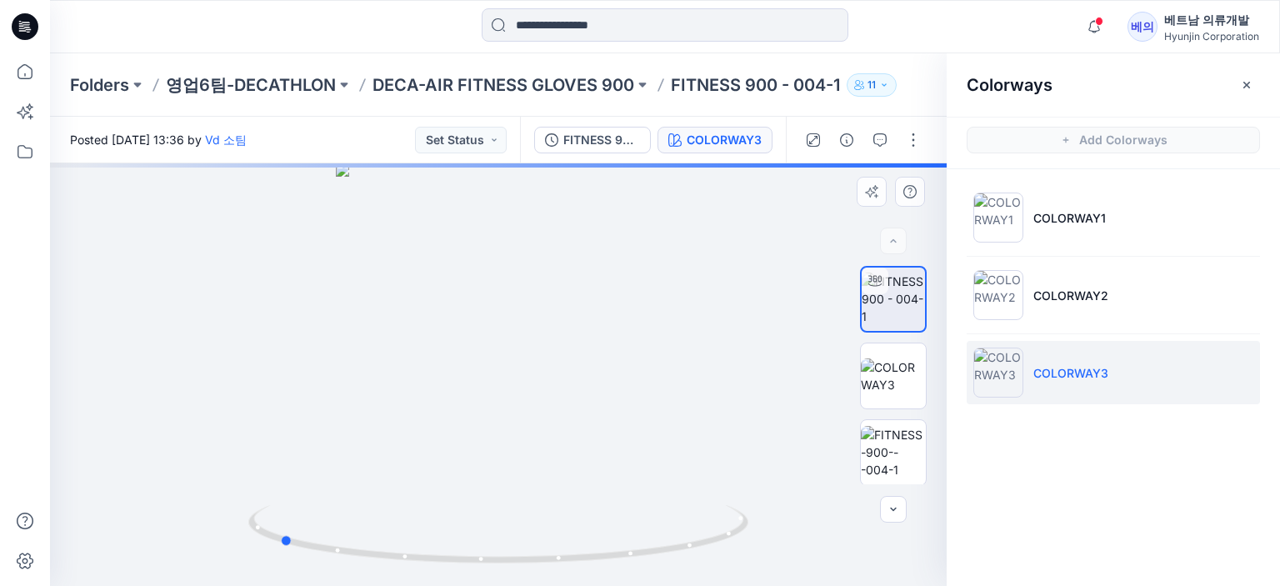
click at [623, 342] on div at bounding box center [498, 374] width 896 height 422
drag, startPoint x: 552, startPoint y: 321, endPoint x: 582, endPoint y: 392, distance: 77.4
click at [582, 392] on img at bounding box center [514, 214] width 929 height 743
drag, startPoint x: 603, startPoint y: 372, endPoint x: 606, endPoint y: 400, distance: 27.7
click at [606, 400] on img at bounding box center [514, 228] width 929 height 716
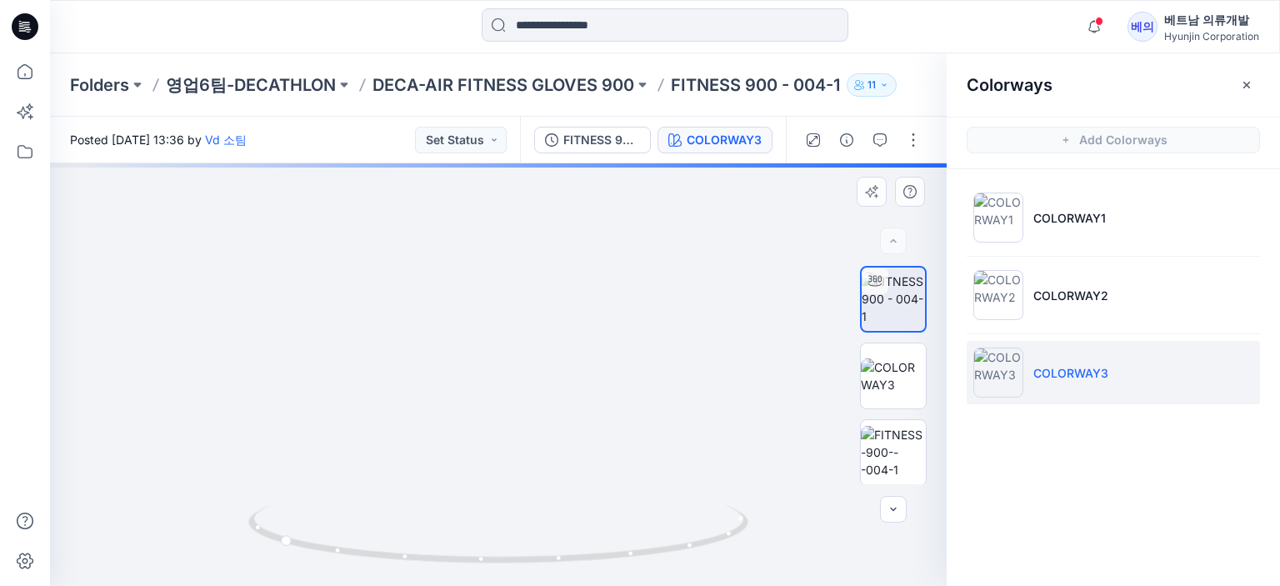
drag, startPoint x: 582, startPoint y: 383, endPoint x: 606, endPoint y: 328, distance: 60.1
click at [606, 328] on img at bounding box center [514, 210] width 929 height 751
drag, startPoint x: 585, startPoint y: 387, endPoint x: 588, endPoint y: 302, distance: 84.2
click at [588, 302] on img at bounding box center [514, 157] width 929 height 856
drag, startPoint x: 526, startPoint y: 371, endPoint x: 537, endPoint y: 282, distance: 89.1
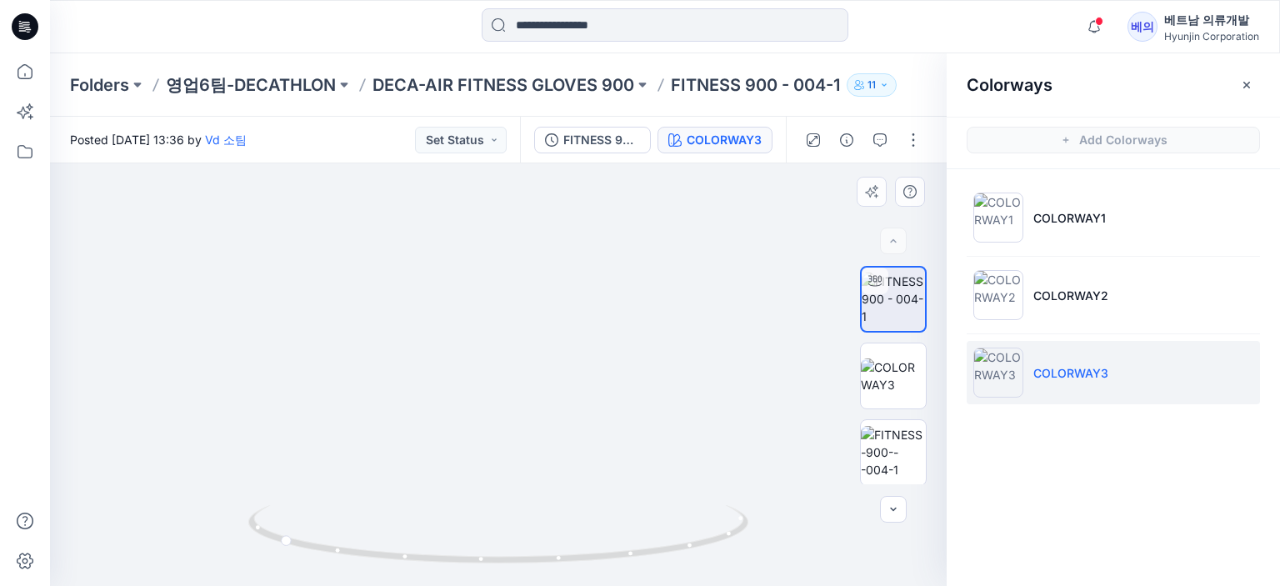
click at [537, 282] on img at bounding box center [514, 113] width 929 height 945
drag, startPoint x: 490, startPoint y: 409, endPoint x: 530, endPoint y: 439, distance: 50.0
click at [530, 439] on img at bounding box center [514, 128] width 929 height 915
drag, startPoint x: 447, startPoint y: 377, endPoint x: 666, endPoint y: 386, distance: 220.1
click at [666, 386] on div at bounding box center [498, 374] width 896 height 422
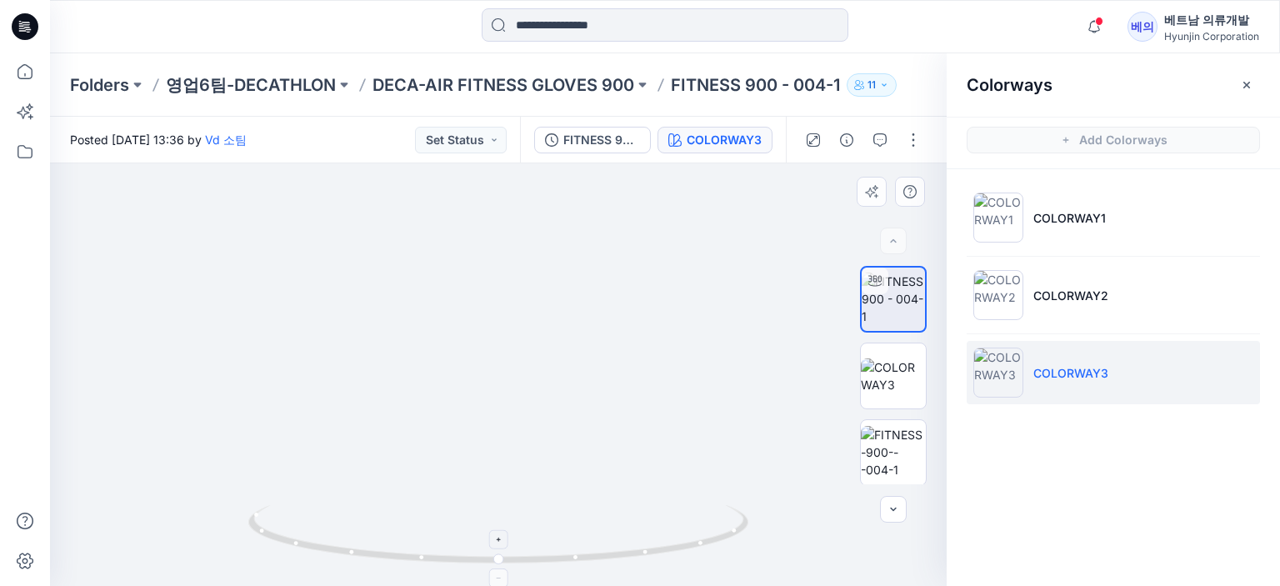
drag, startPoint x: 580, startPoint y: 368, endPoint x: 593, endPoint y: 509, distance: 141.4
click at [593, 509] on div at bounding box center [498, 374] width 896 height 422
drag, startPoint x: 522, startPoint y: 382, endPoint x: 540, endPoint y: 455, distance: 74.8
click at [540, 455] on img at bounding box center [529, 260] width 1005 height 651
